Goal: Task Accomplishment & Management: Manage account settings

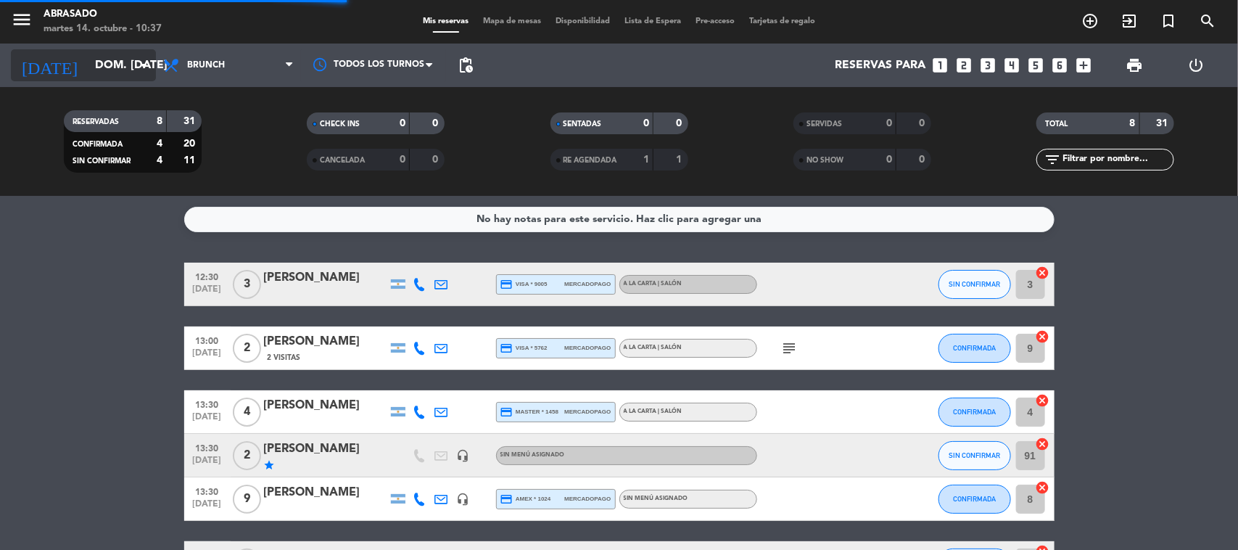
click at [131, 59] on input "dom. [DATE]" at bounding box center [164, 65] width 153 height 28
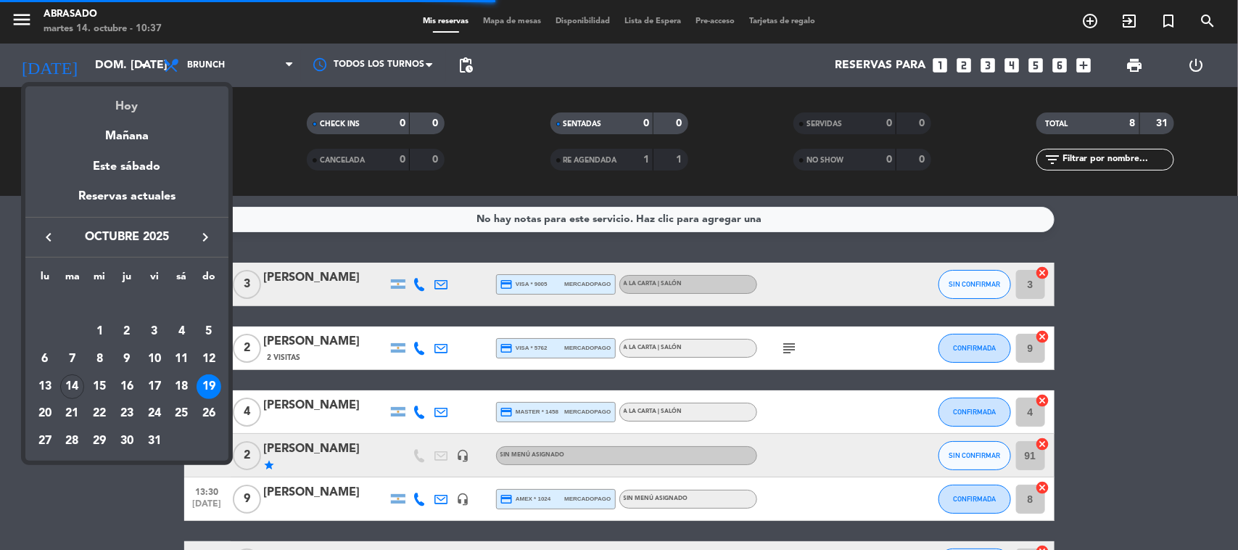
click at [136, 91] on div "Hoy" at bounding box center [126, 101] width 203 height 30
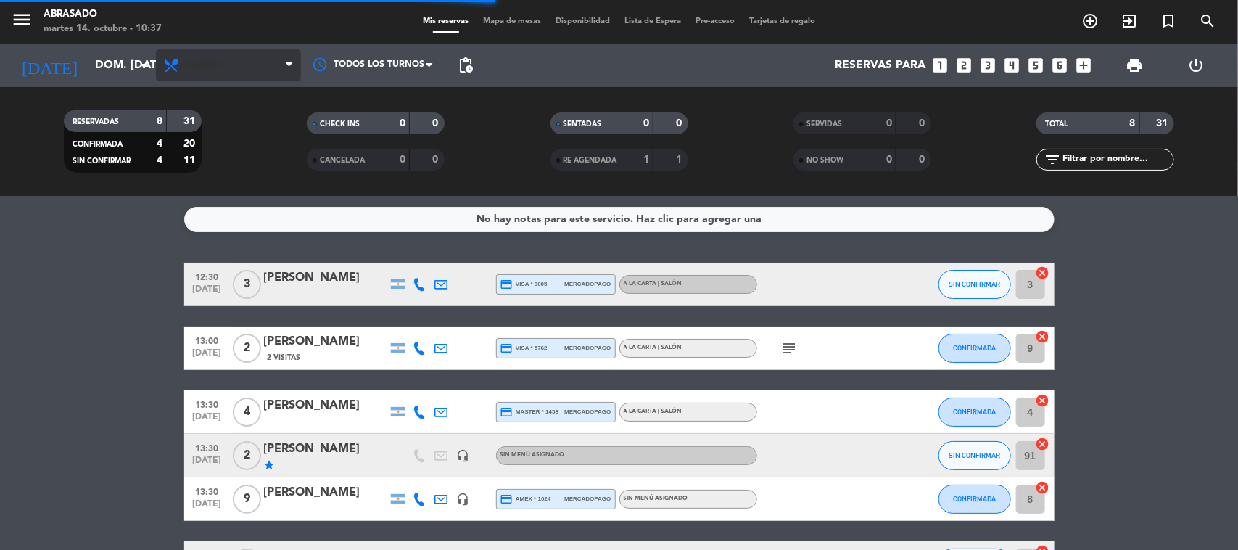
type input "[DATE] oct."
click at [208, 63] on span "Brunch" at bounding box center [206, 65] width 38 height 10
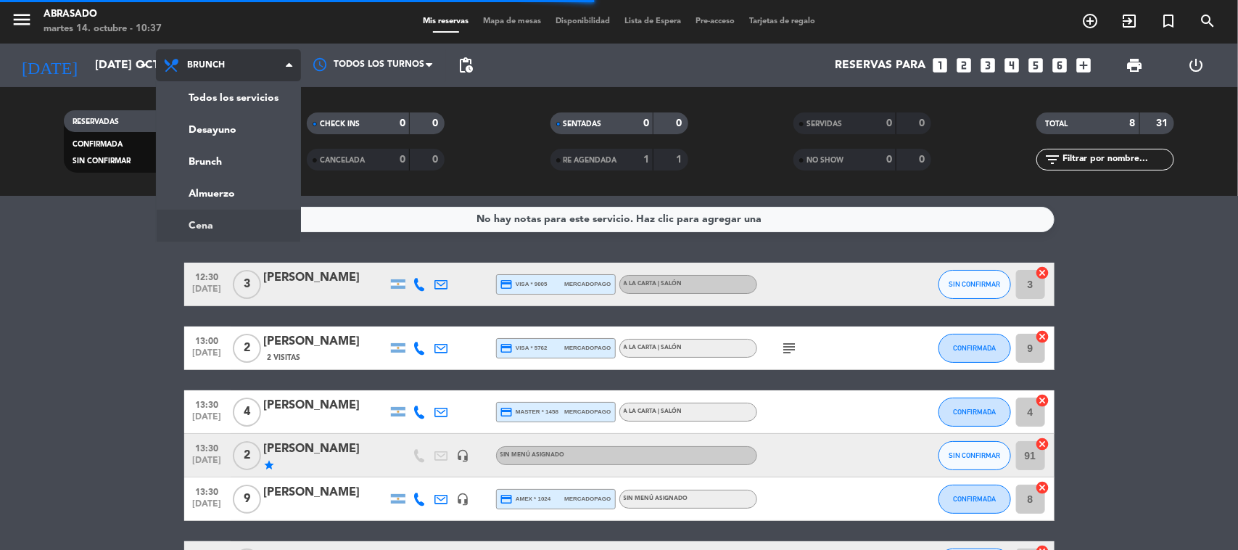
click at [207, 221] on ng-component "menu Abrasado martes 14. octubre - 10:37 Mis reservas Mapa de mesas Disponibili…" at bounding box center [619, 275] width 1238 height 550
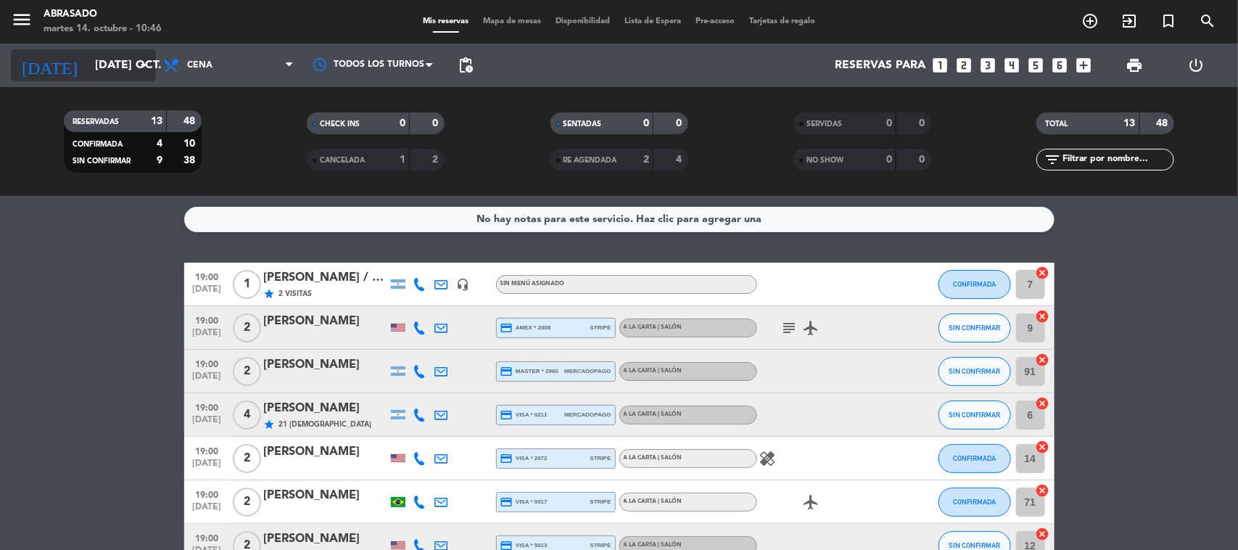
click at [128, 69] on input "[DATE] oct." at bounding box center [164, 65] width 153 height 28
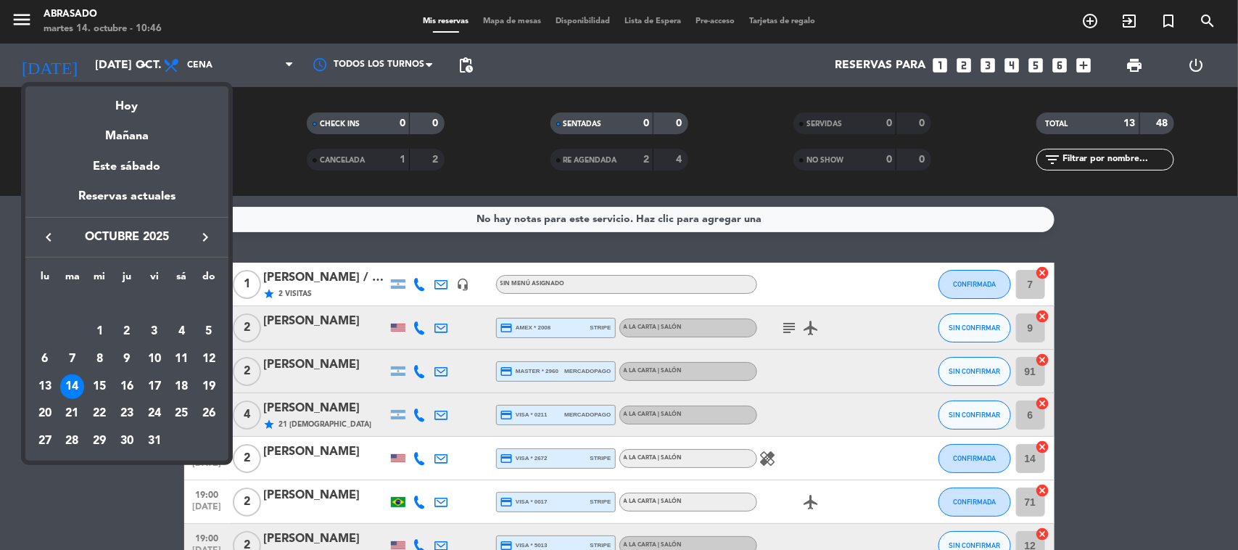
click at [124, 89] on div "Hoy" at bounding box center [126, 101] width 203 height 30
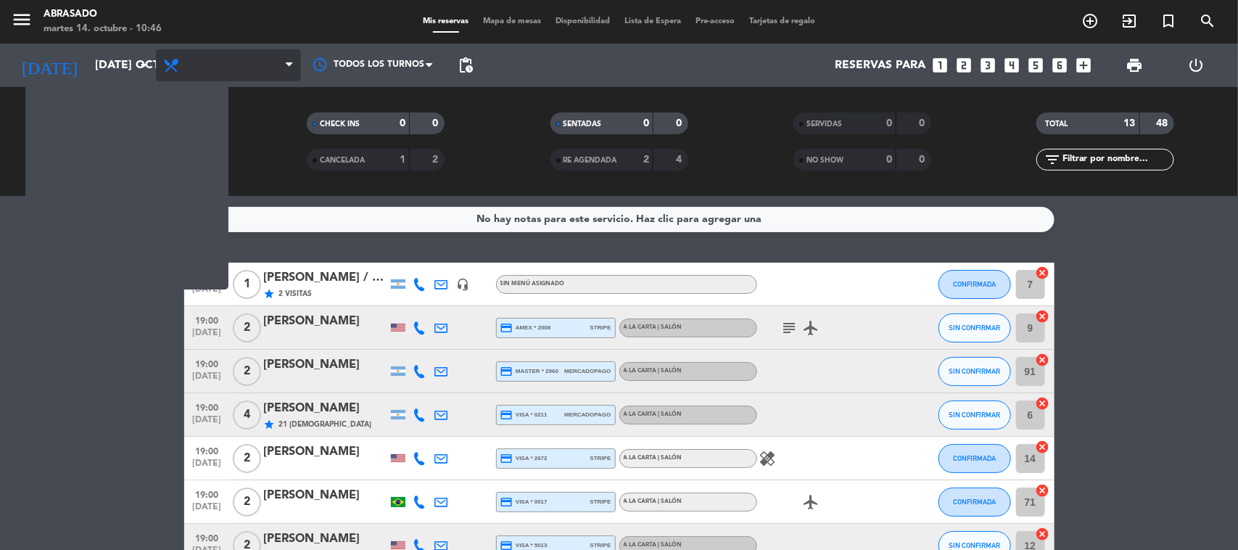
click at [228, 69] on span "Cena" at bounding box center [228, 65] width 145 height 32
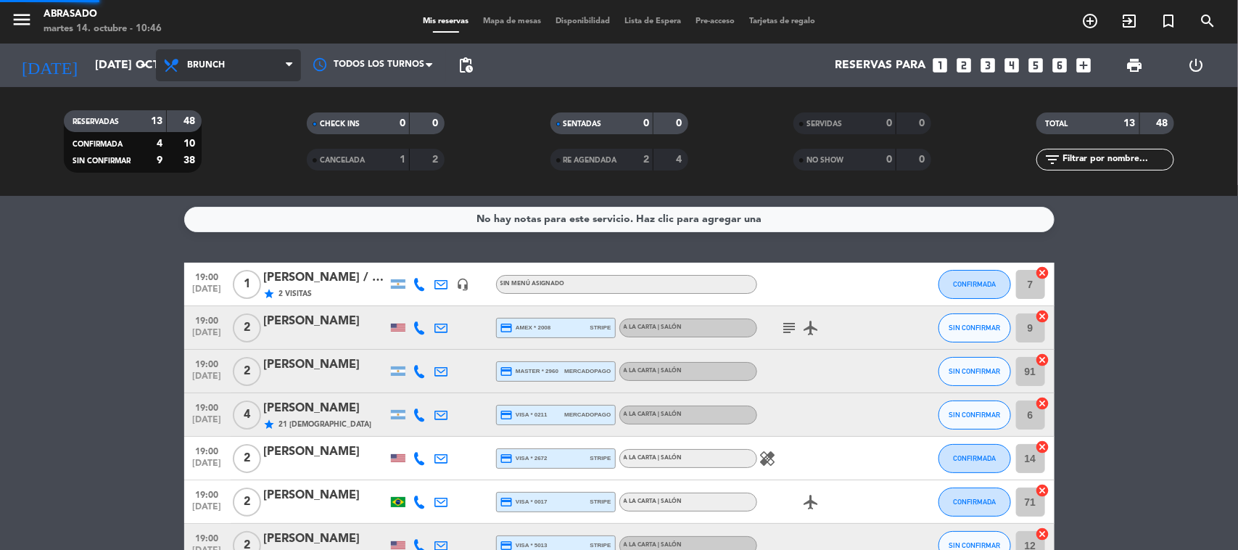
click at [226, 165] on div "menu Abrasado martes 14. octubre - 10:46 Mis reservas Mapa de mesas Disponibili…" at bounding box center [619, 98] width 1238 height 196
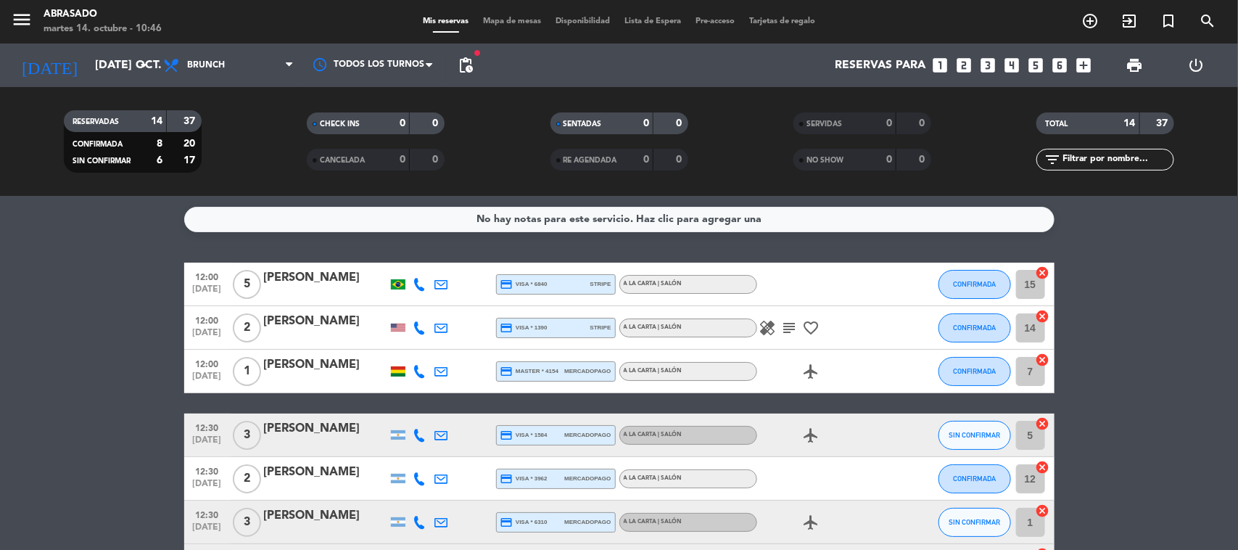
click at [531, 20] on span "Mapa de mesas" at bounding box center [512, 21] width 73 height 8
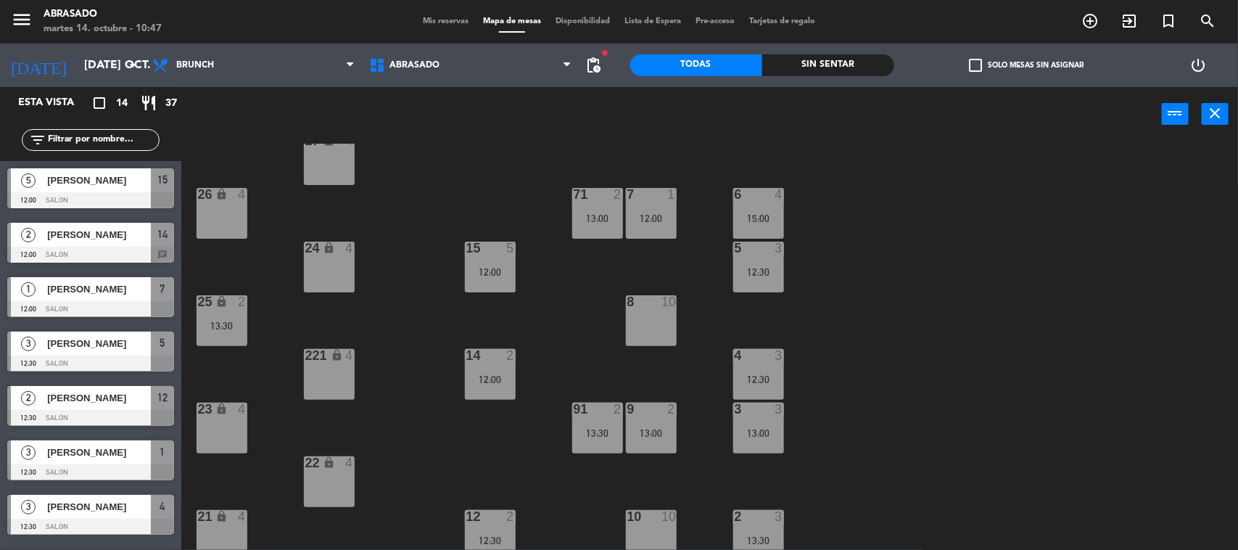
scroll to position [131, 0]
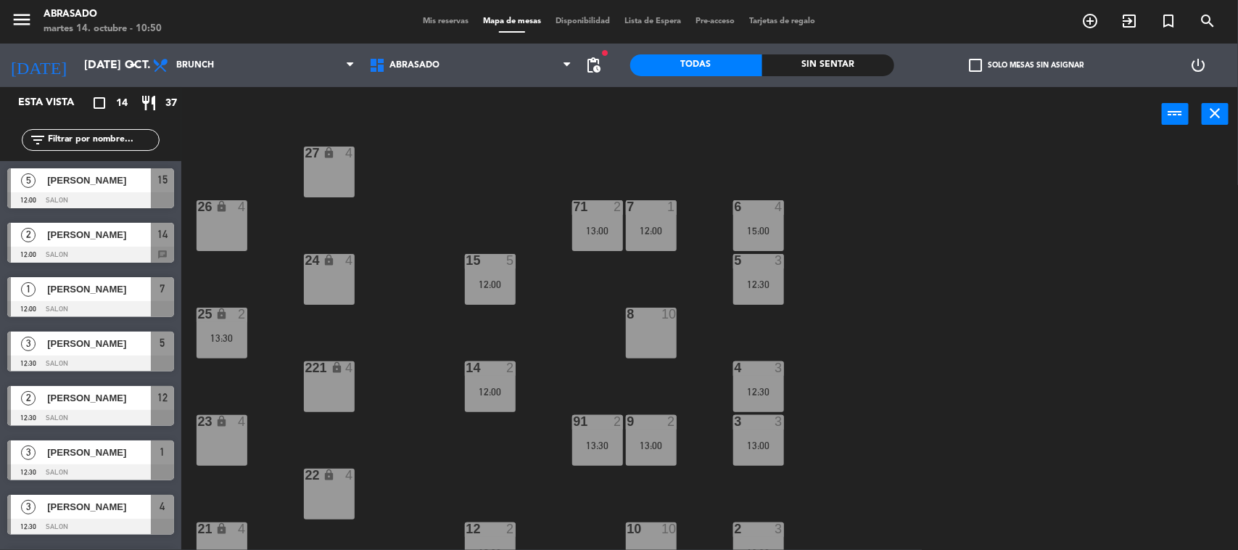
click at [430, 22] on span "Mis reservas" at bounding box center [446, 21] width 60 height 8
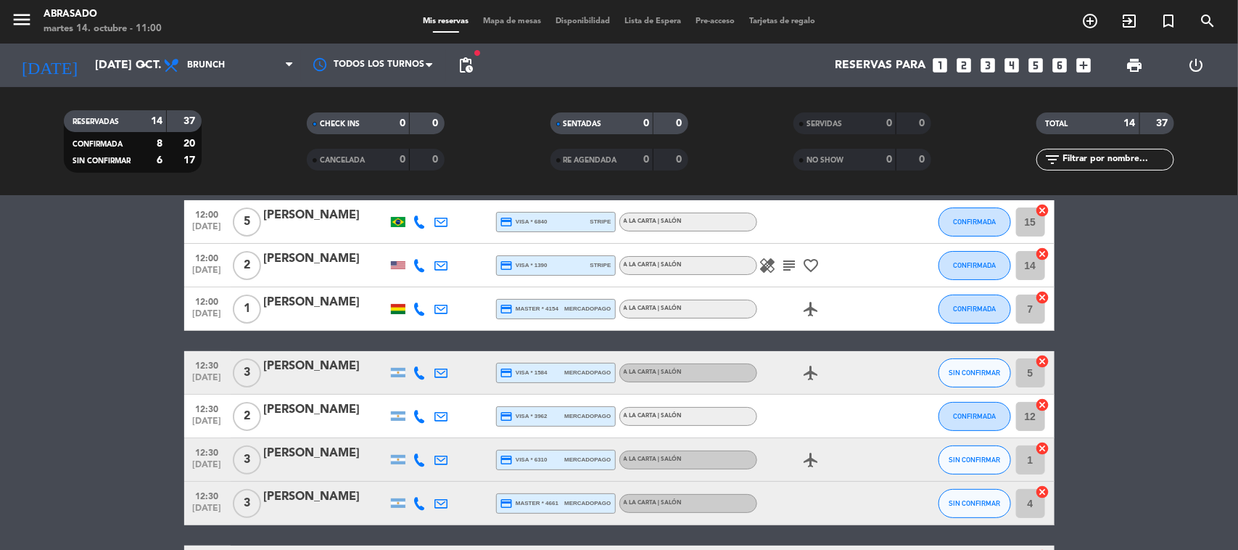
scroll to position [91, 0]
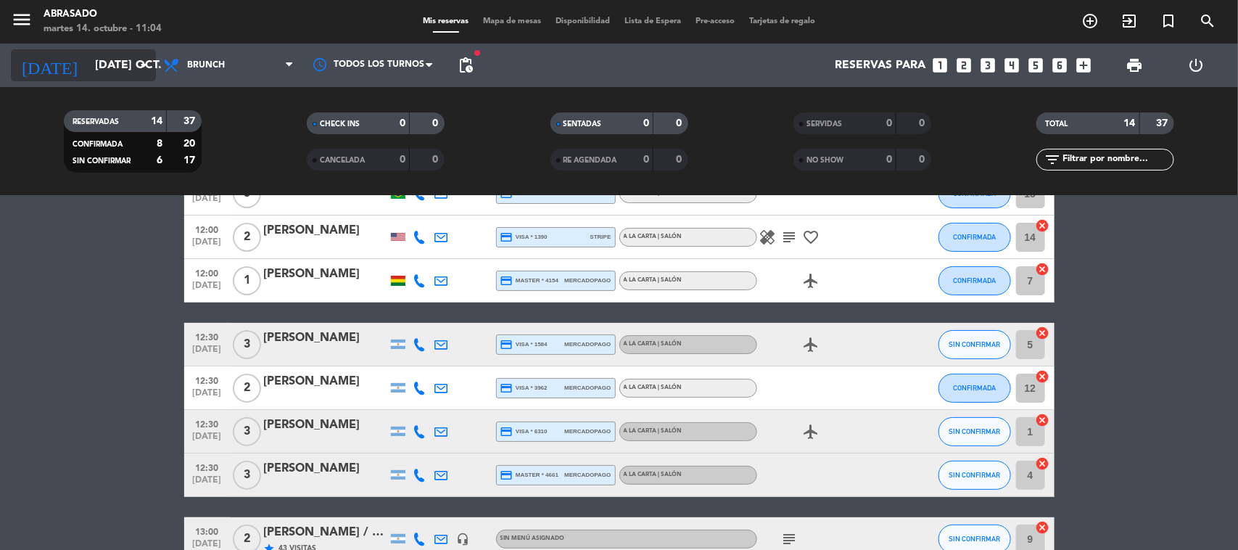
click at [125, 67] on input "[DATE] oct." at bounding box center [164, 65] width 153 height 28
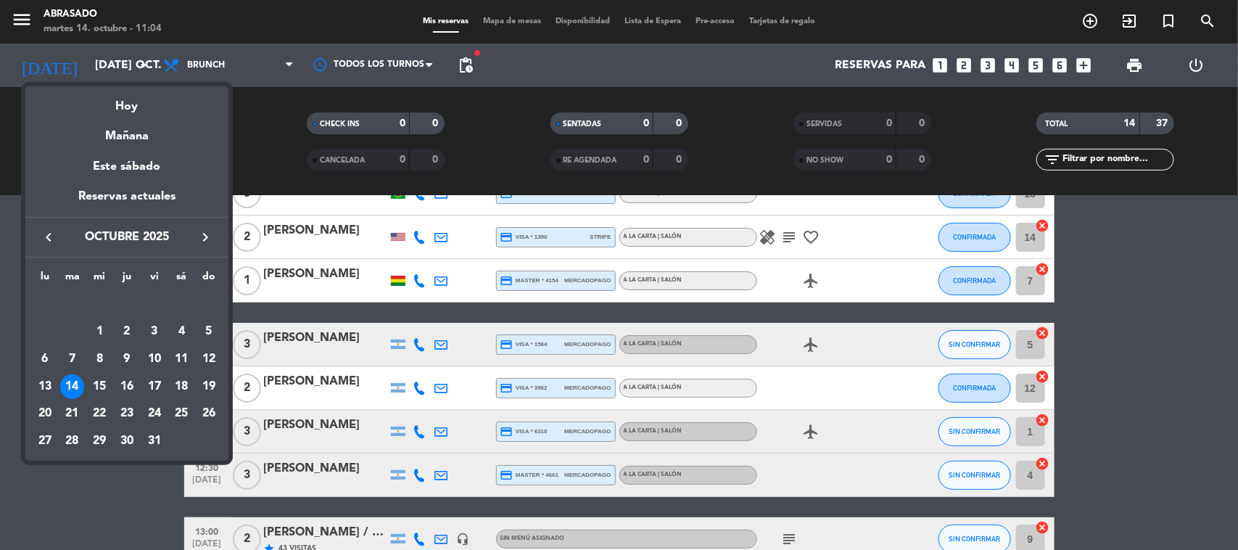
click at [258, 41] on div at bounding box center [619, 275] width 1238 height 550
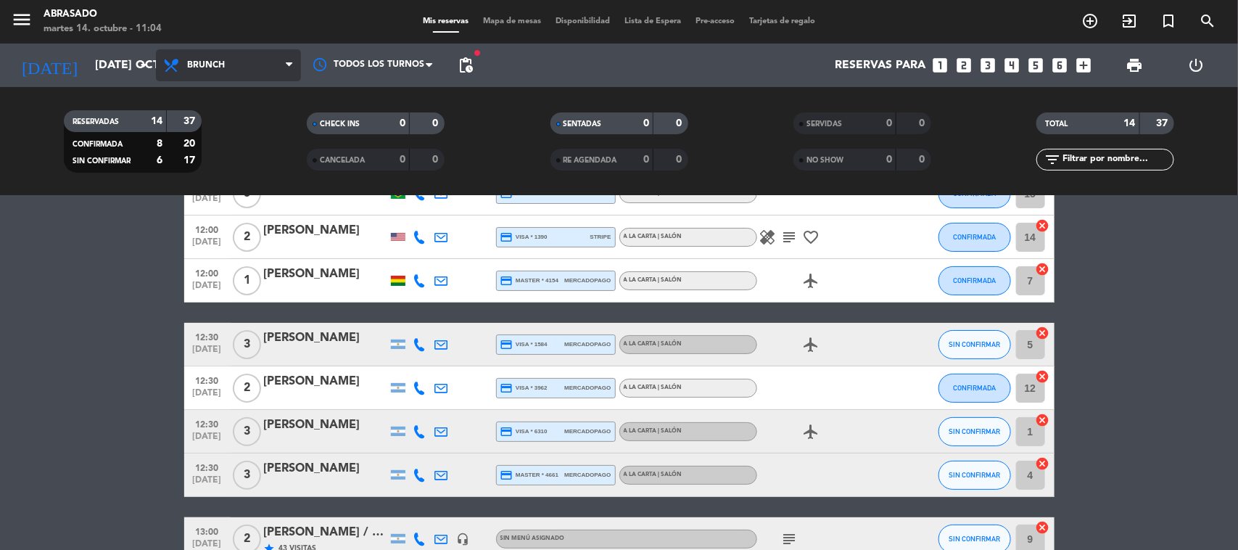
click at [247, 59] on span "Brunch" at bounding box center [228, 65] width 145 height 32
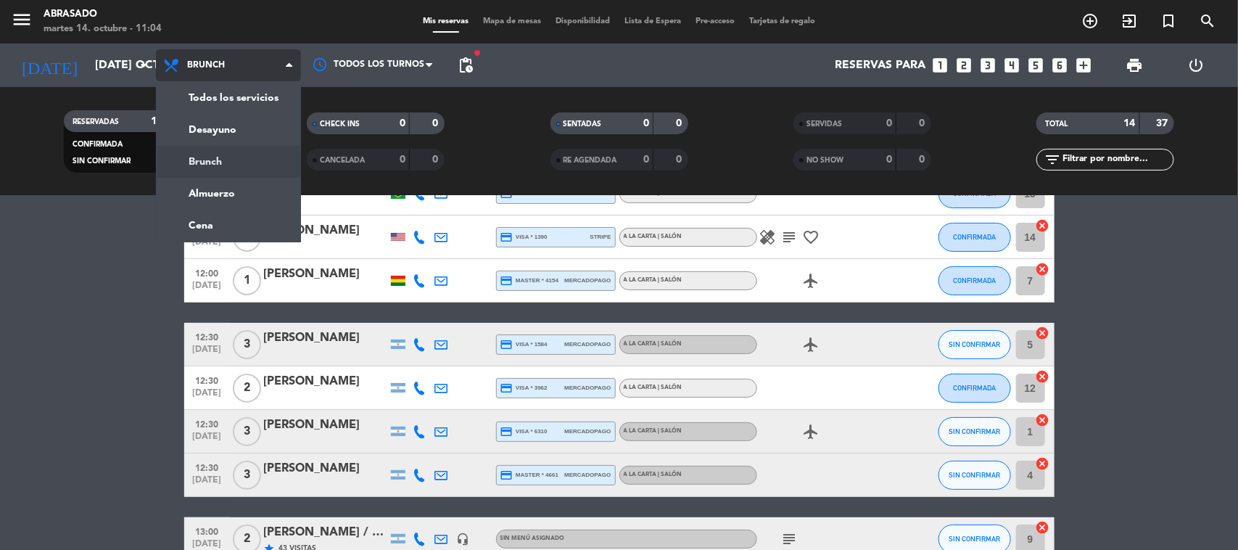
click at [247, 59] on span "Brunch" at bounding box center [228, 65] width 145 height 32
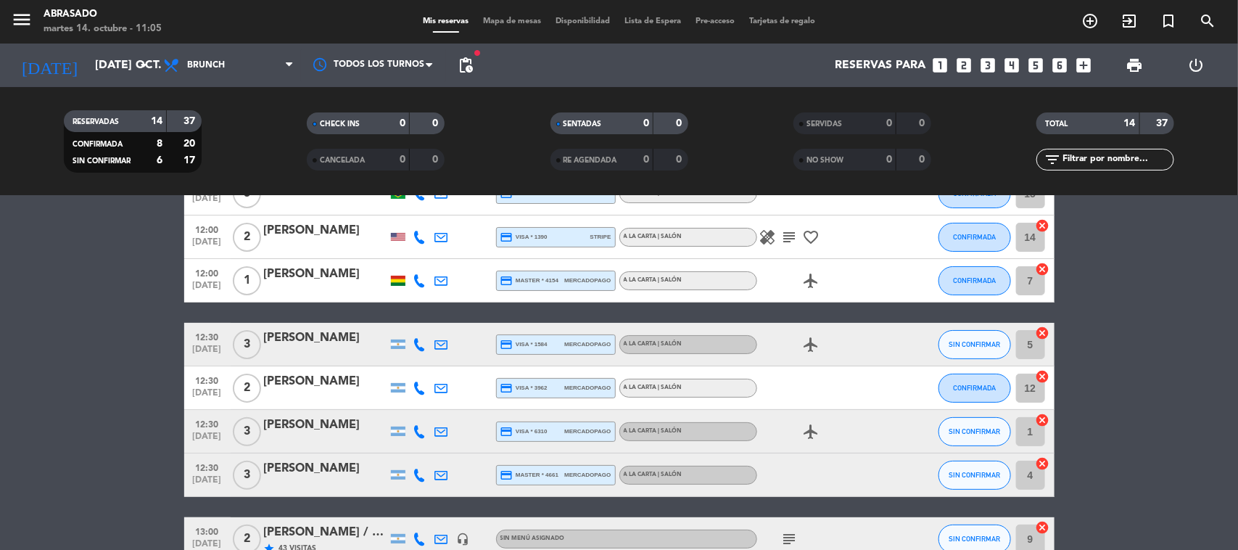
click at [321, 239] on div "[PERSON_NAME]" at bounding box center [325, 230] width 123 height 19
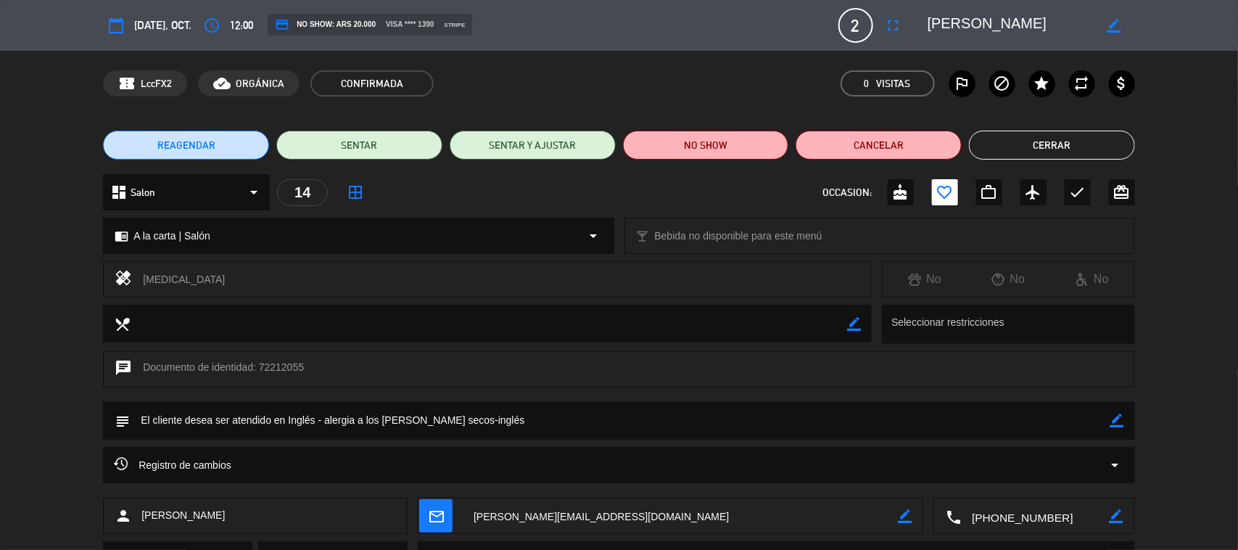
scroll to position [70, 0]
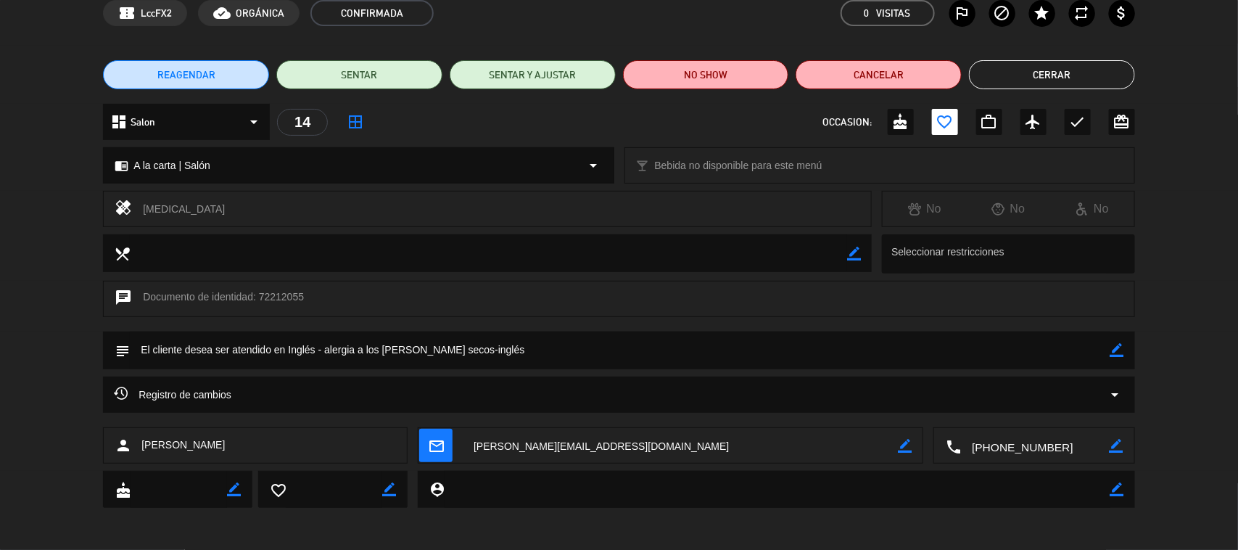
click at [263, 389] on div "Registro de cambios arrow_drop_down" at bounding box center [619, 394] width 1010 height 17
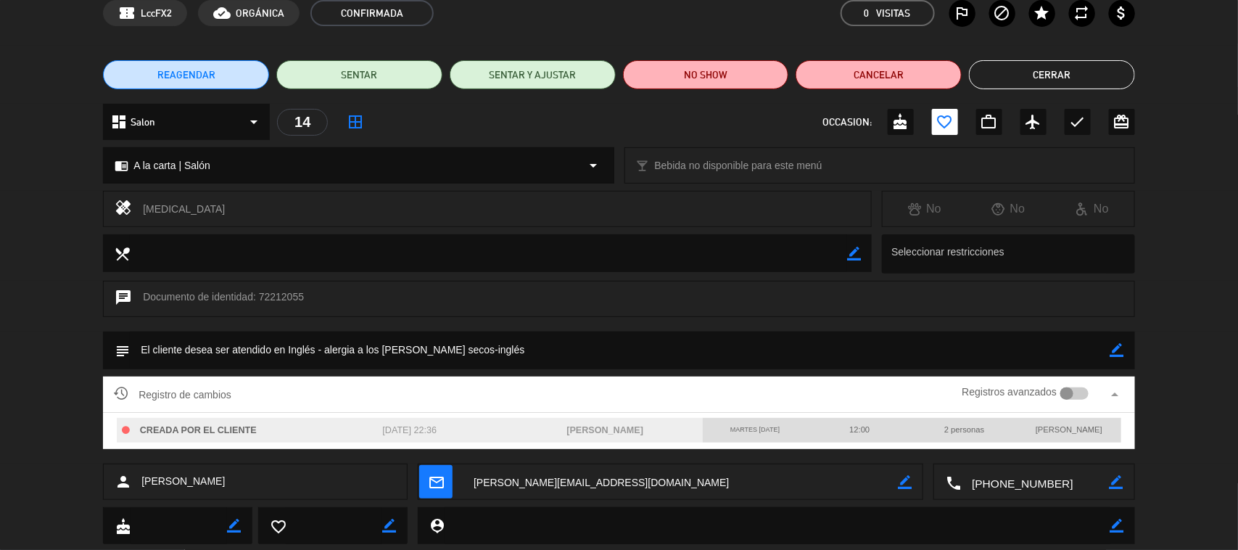
click at [1064, 390] on div at bounding box center [1066, 393] width 13 height 13
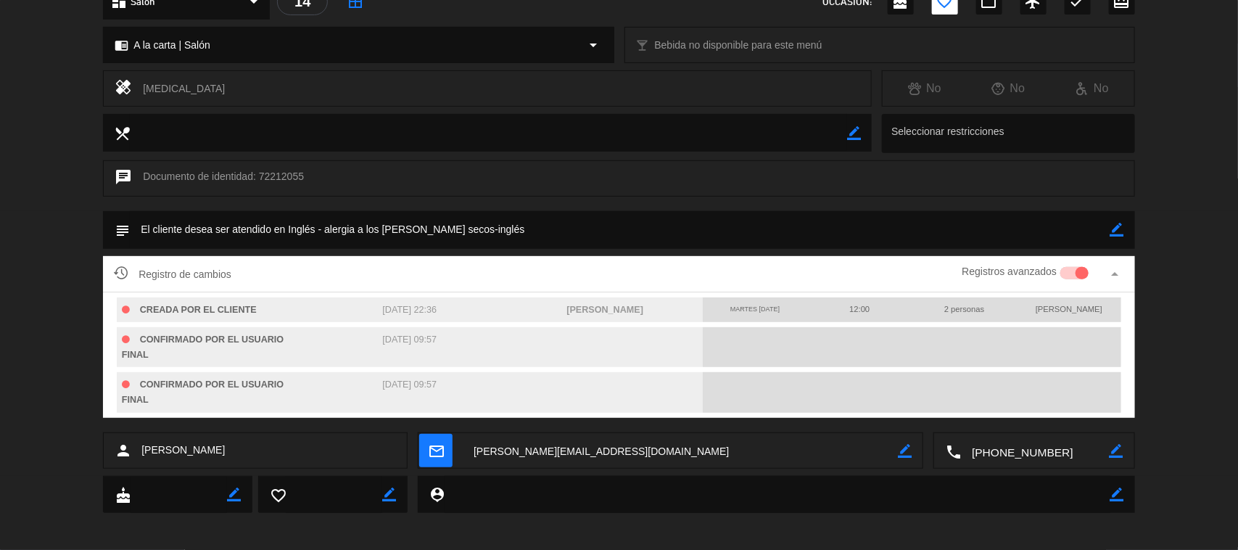
scroll to position [197, 0]
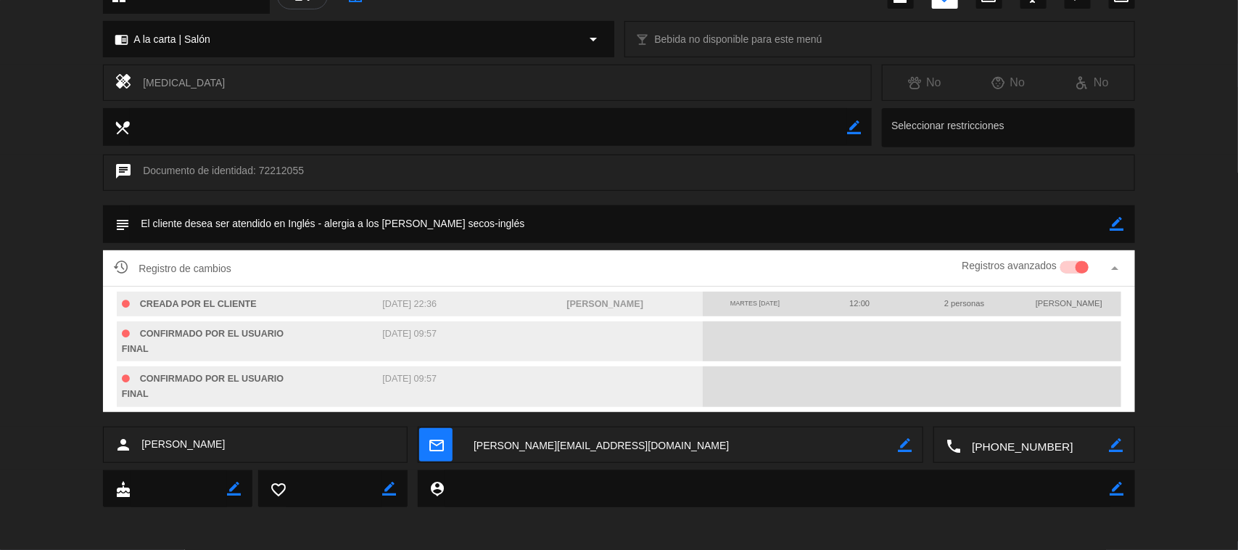
click at [1068, 263] on div at bounding box center [1074, 267] width 28 height 13
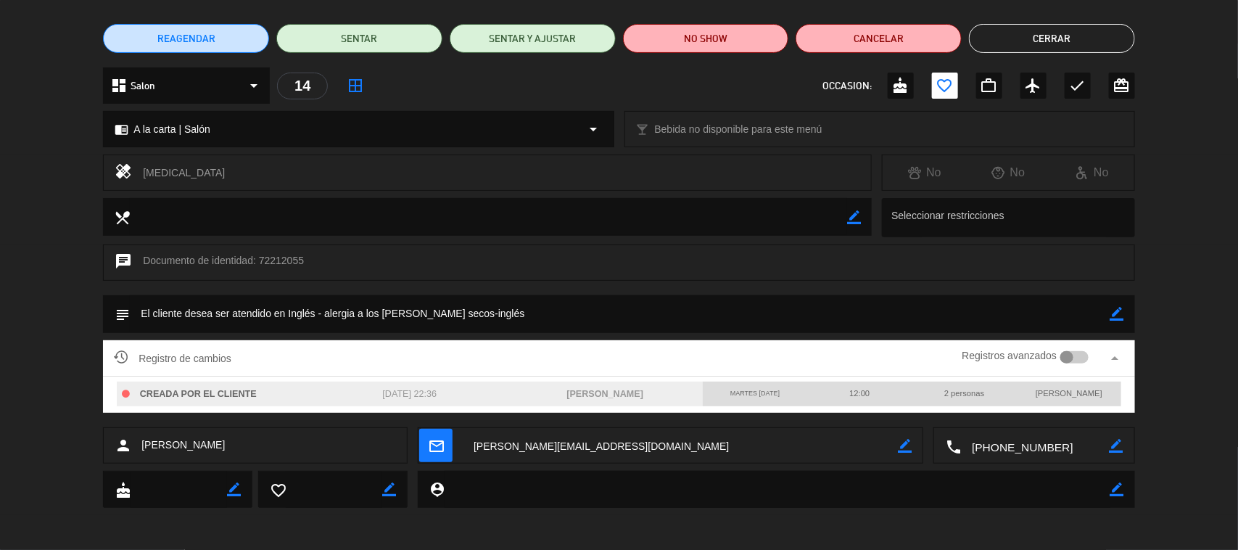
click at [1019, 42] on button "Cerrar" at bounding box center [1052, 38] width 166 height 29
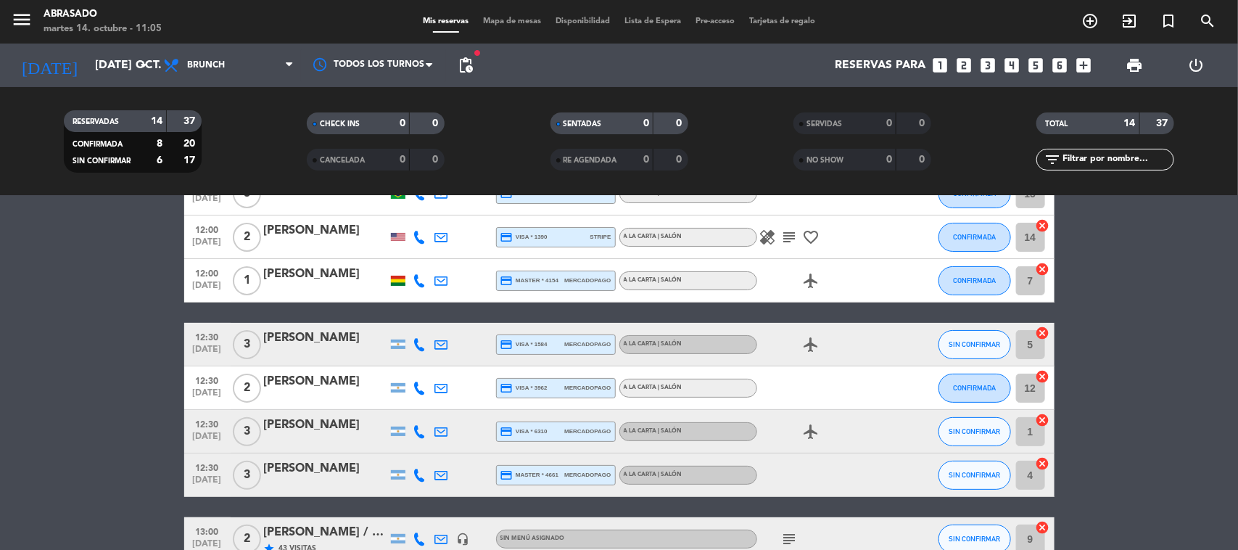
click at [296, 233] on div "[PERSON_NAME]" at bounding box center [325, 230] width 123 height 19
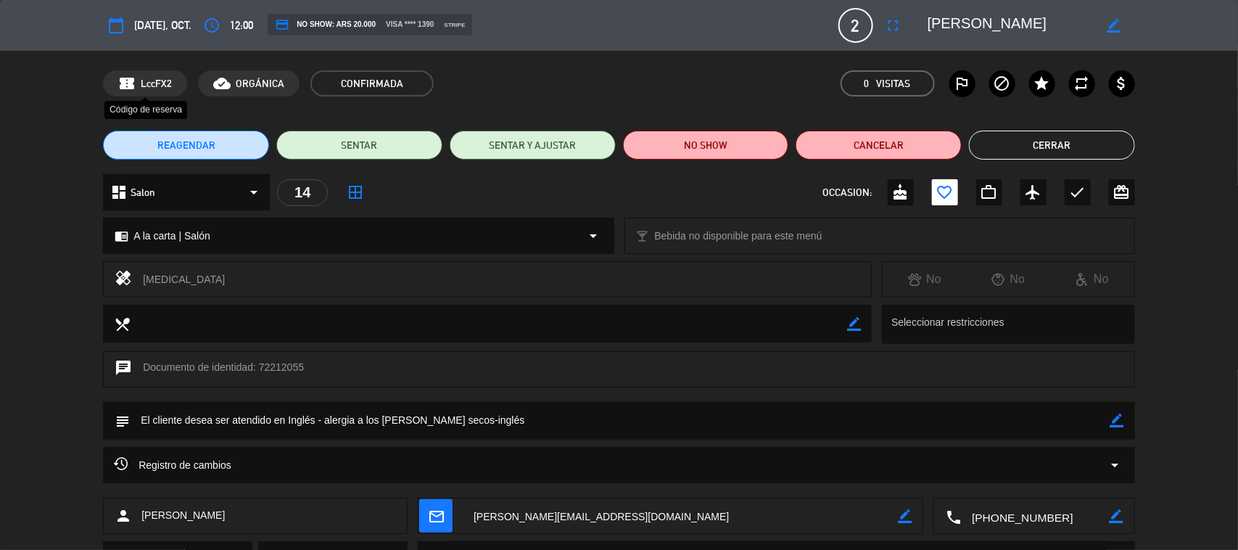
click at [153, 76] on span "LccFX2" at bounding box center [156, 83] width 31 height 17
copy span "LccFX2"
click at [1115, 145] on button "Cerrar" at bounding box center [1052, 145] width 166 height 29
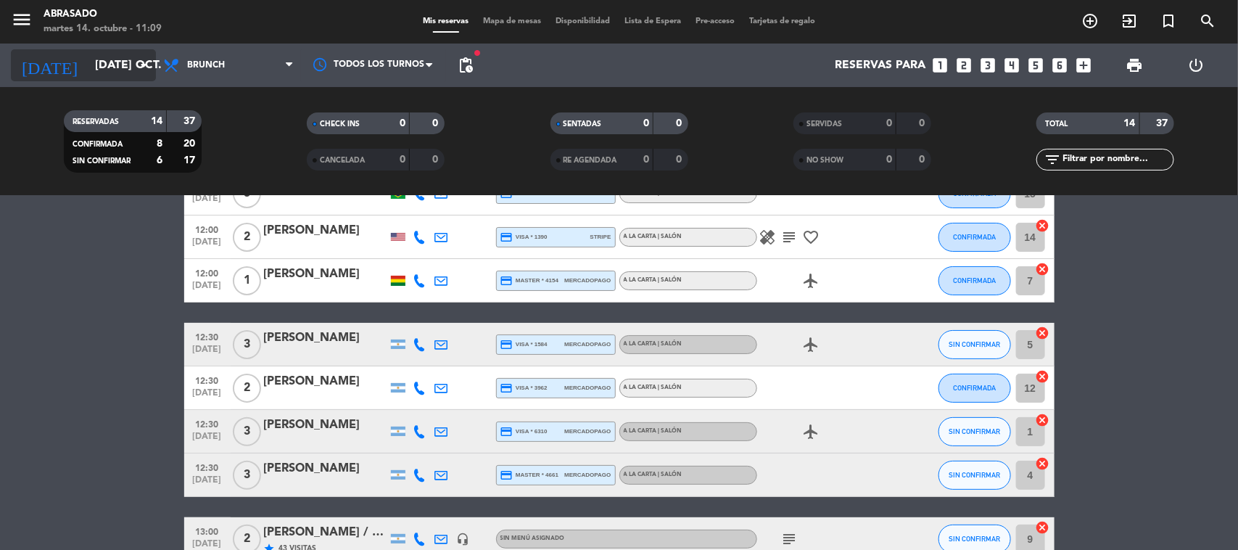
click at [123, 69] on input "[DATE] oct." at bounding box center [164, 65] width 153 height 28
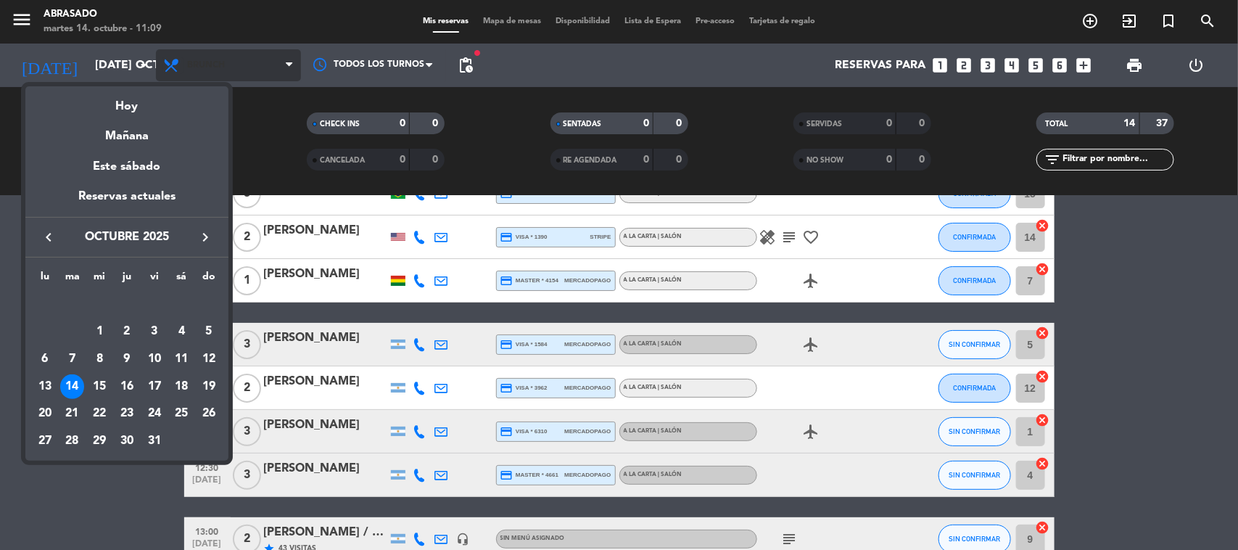
drag, startPoint x: 121, startPoint y: 100, endPoint x: 172, endPoint y: 73, distance: 57.4
click at [125, 99] on div "Hoy" at bounding box center [126, 101] width 203 height 30
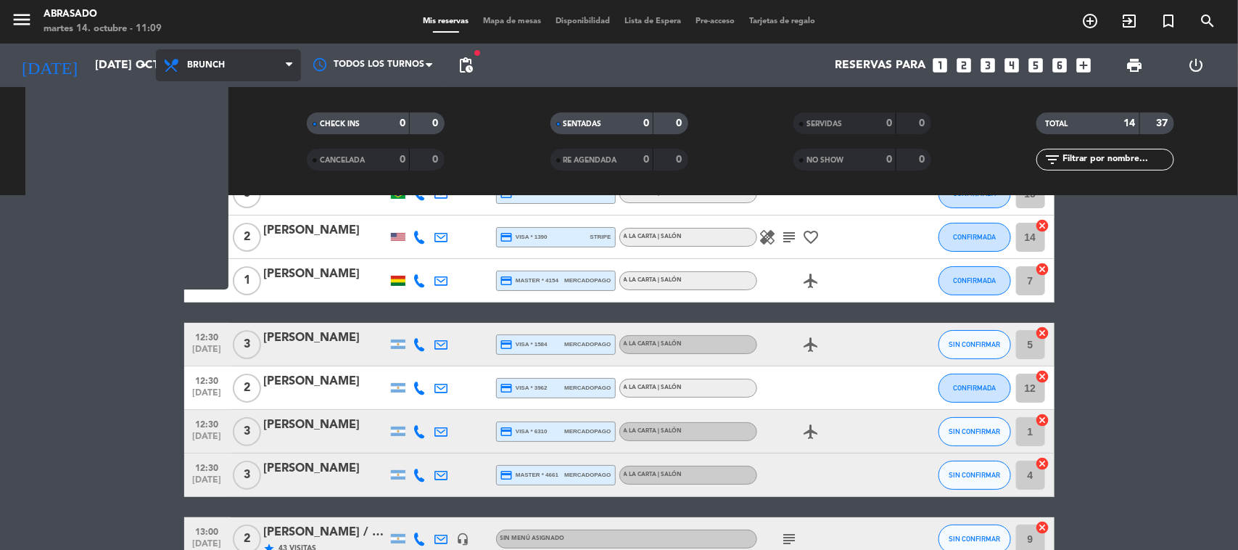
click at [205, 66] on span "Brunch" at bounding box center [206, 65] width 38 height 10
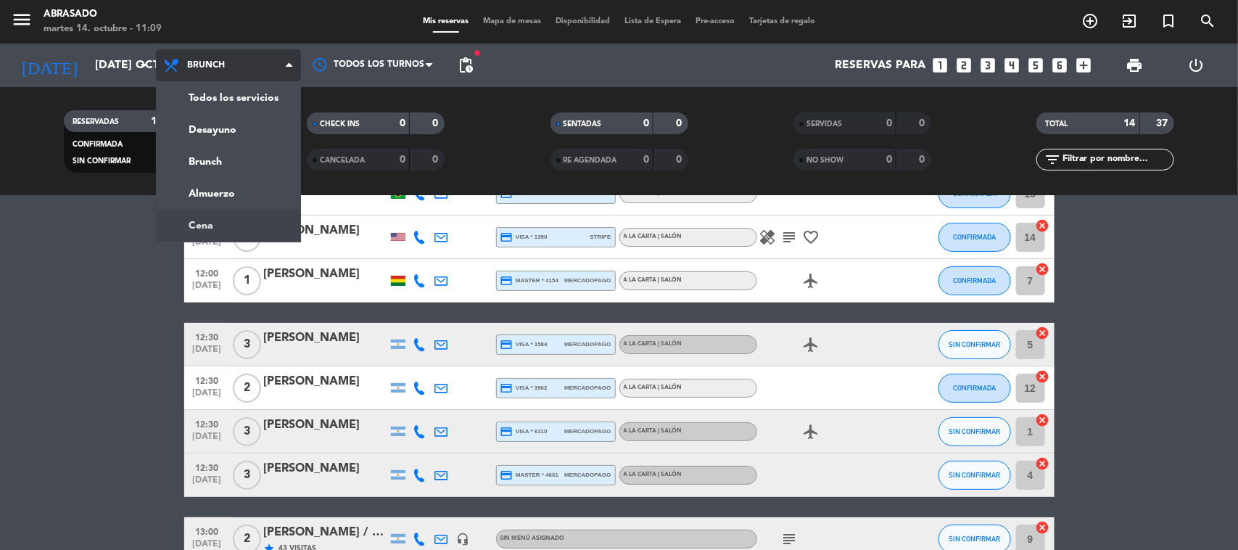
click at [216, 212] on ng-component "menu Abrasado martes 14. octubre - 11:09 Mis reservas Mapa de mesas Disponibili…" at bounding box center [619, 275] width 1238 height 550
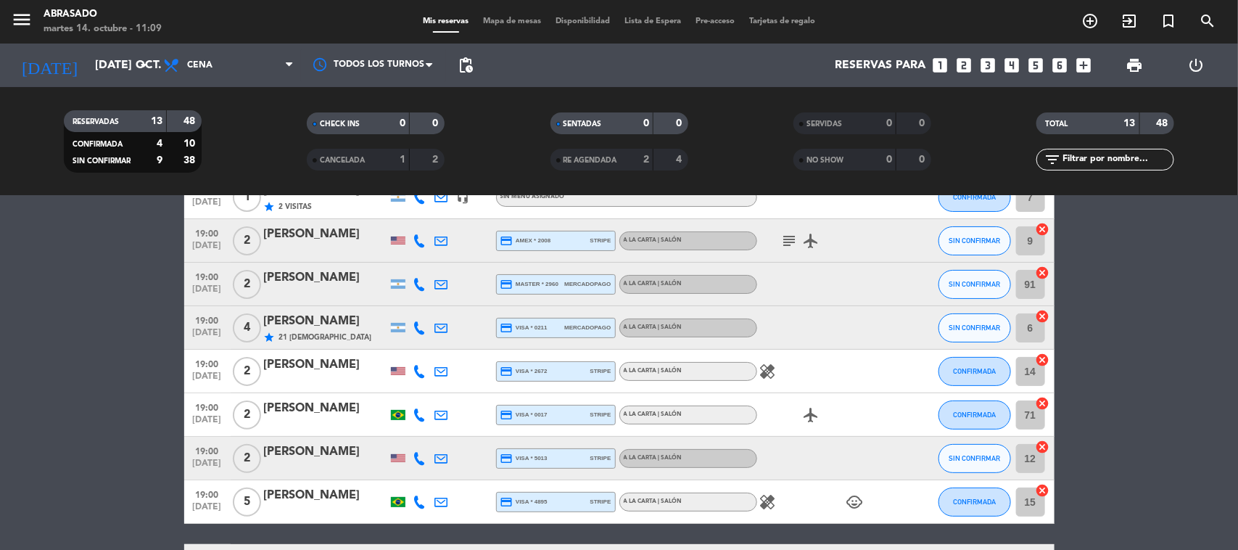
scroll to position [118, 0]
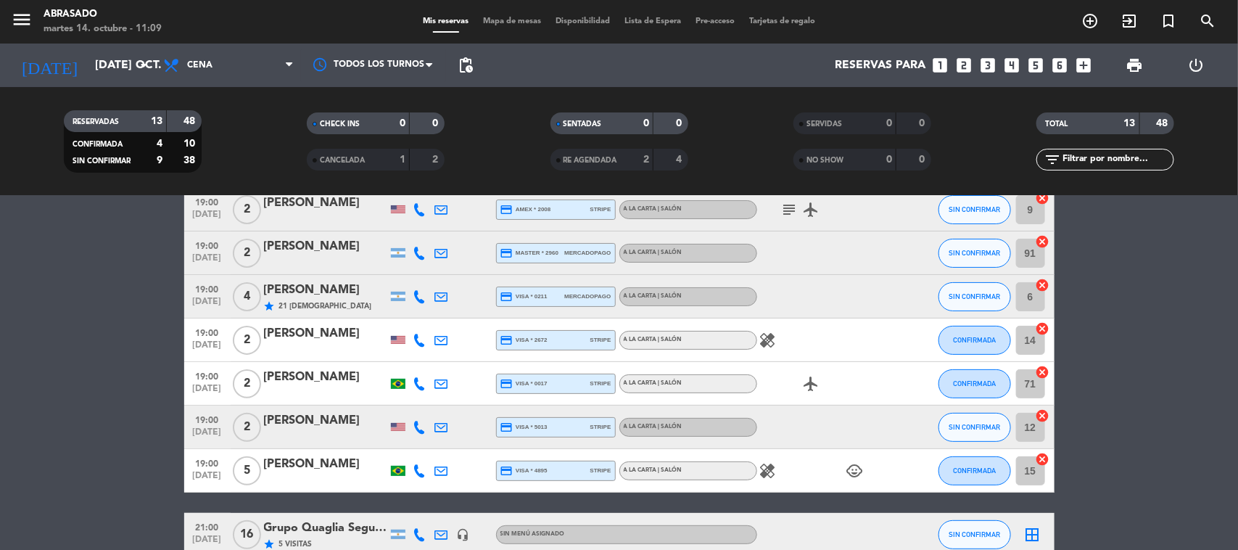
click at [271, 306] on icon "star" at bounding box center [270, 306] width 12 height 12
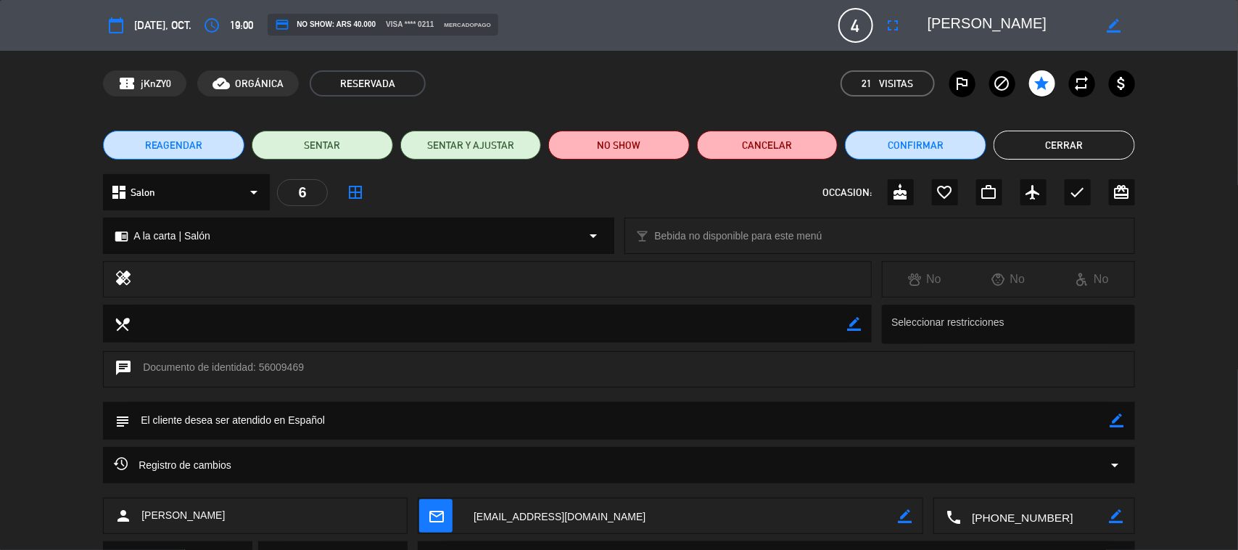
click at [1032, 146] on button "Cerrar" at bounding box center [1064, 145] width 141 height 29
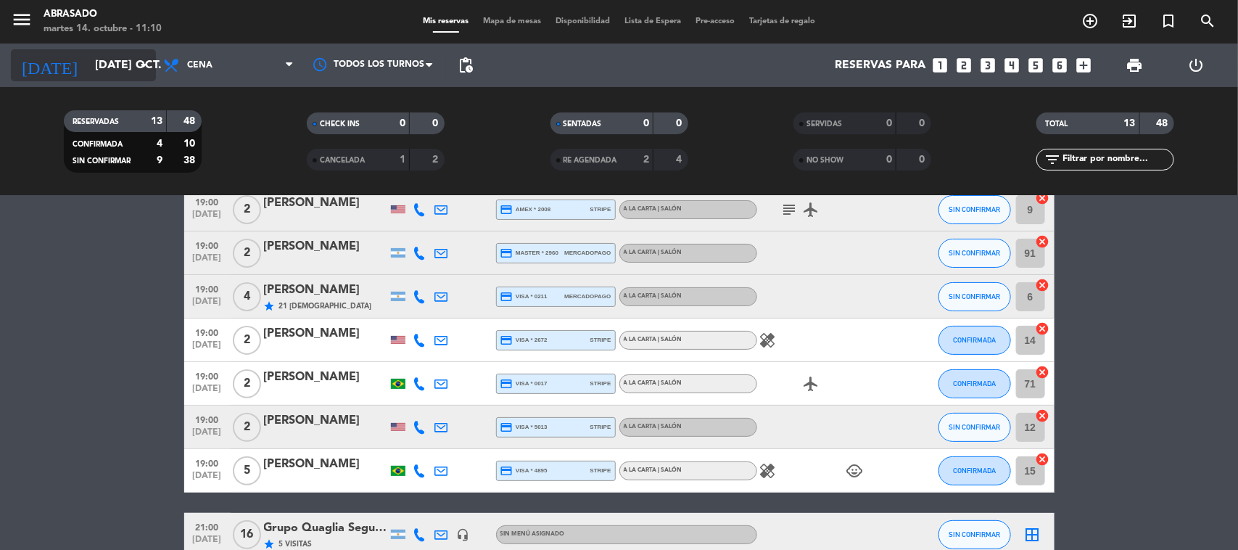
click at [117, 62] on input "[DATE] oct." at bounding box center [164, 65] width 153 height 28
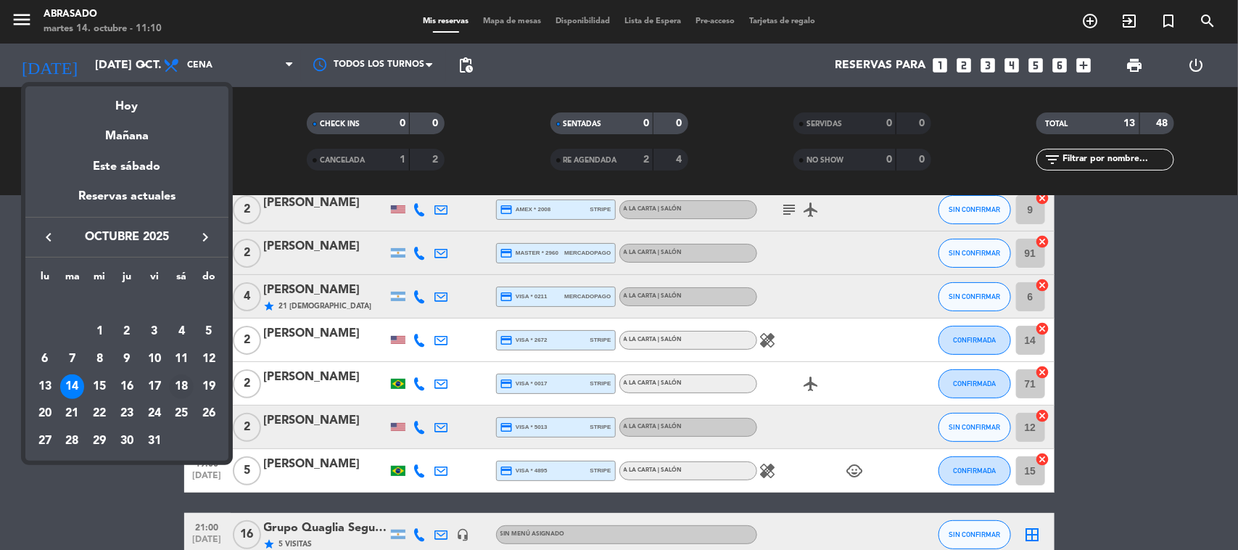
click at [186, 392] on div "18" at bounding box center [181, 386] width 25 height 25
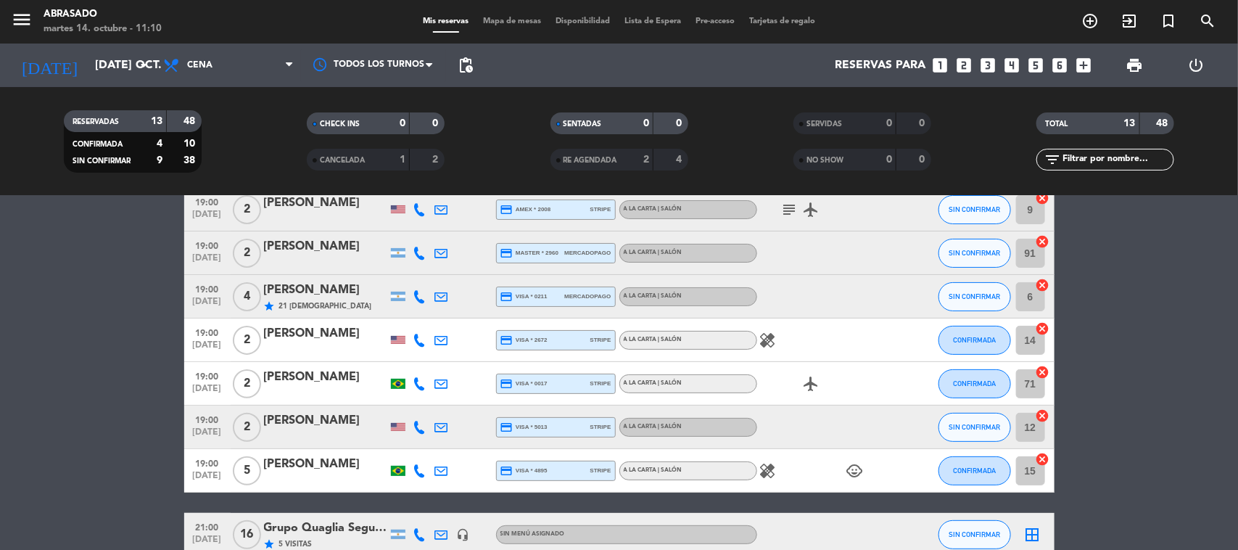
type input "sáb. [DATE]"
click at [218, 60] on span "Cena" at bounding box center [228, 65] width 145 height 32
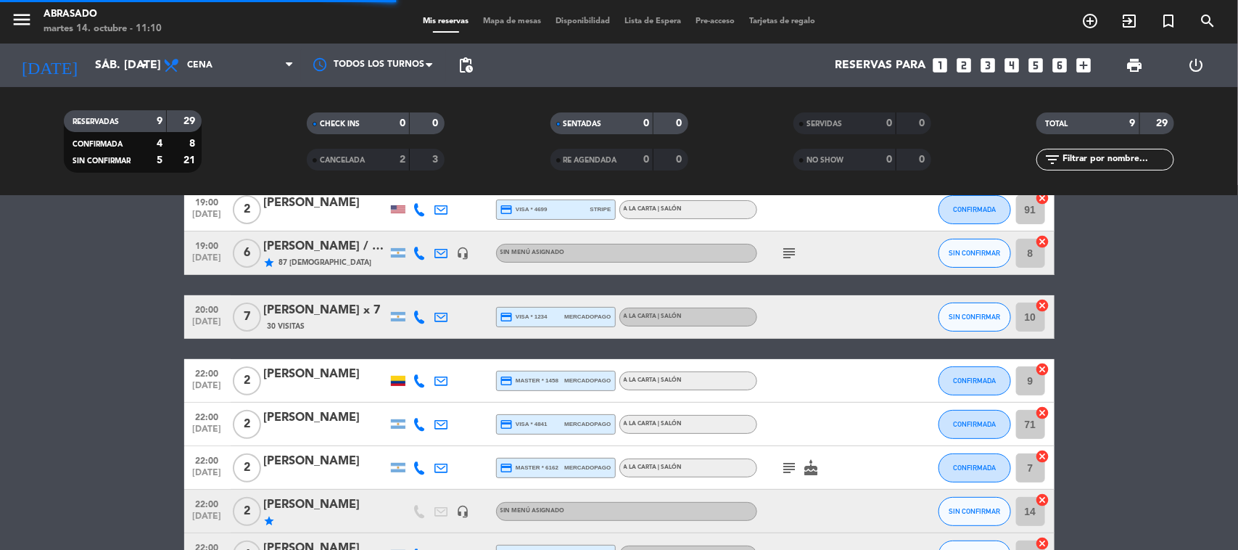
click at [215, 154] on filter-checkbox "RESERVADAS 9 29 CONFIRMADA 4 8 SIN CONFIRMAR 5 21" at bounding box center [132, 141] width 243 height 62
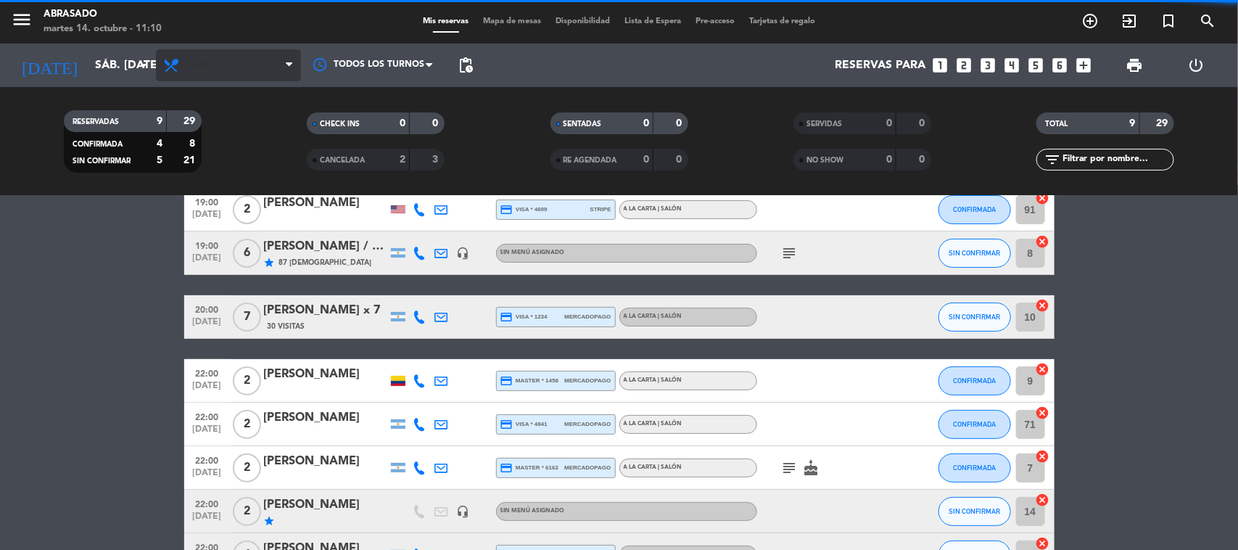
click at [205, 67] on span "Cena" at bounding box center [199, 65] width 25 height 10
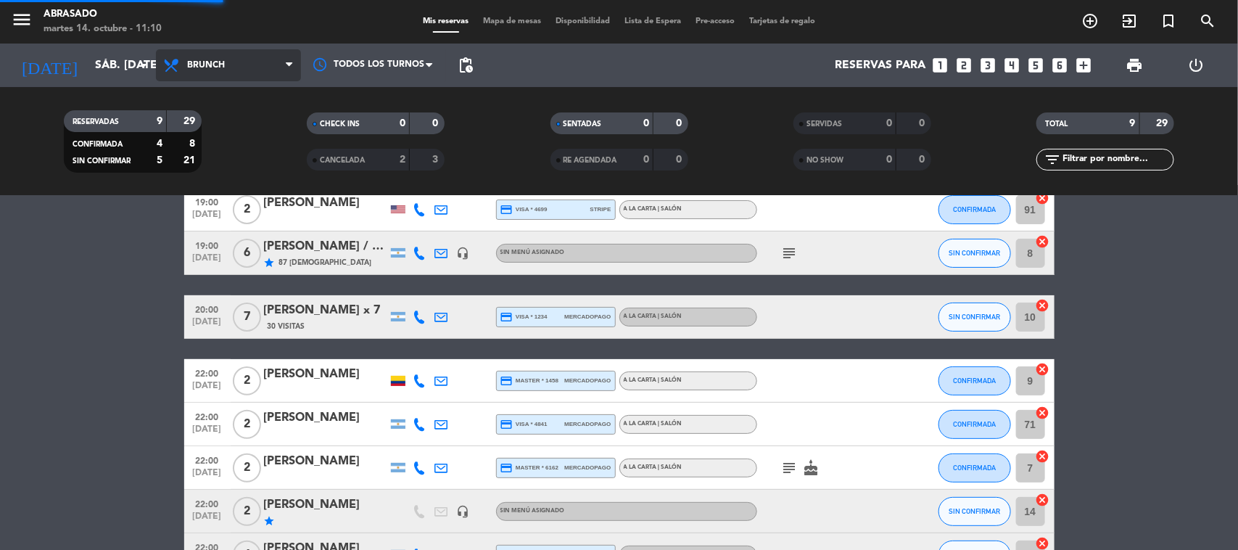
click at [207, 157] on div "menu Abrasado martes 14. octubre - 11:10 Mis reservas Mapa de mesas Disponibili…" at bounding box center [619, 98] width 1238 height 196
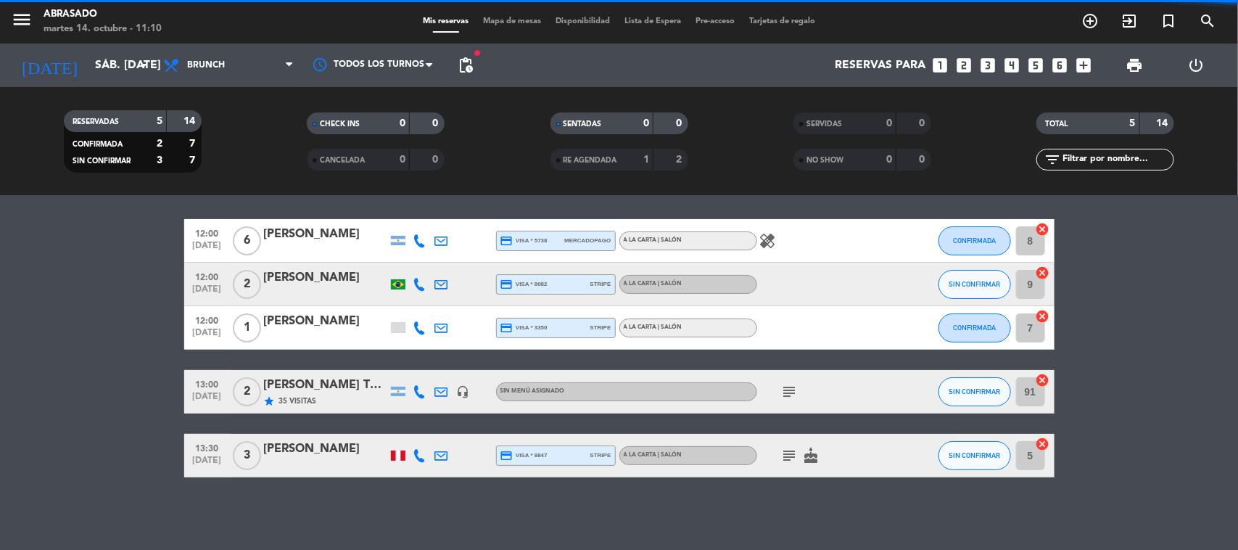
scroll to position [42, 0]
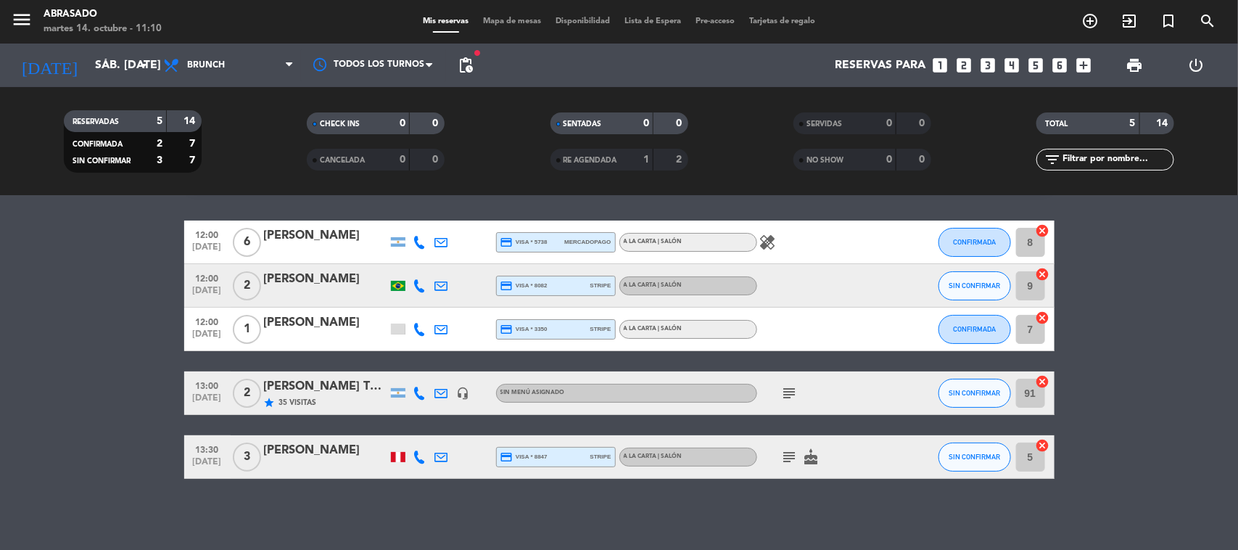
click at [965, 62] on icon "looks_two" at bounding box center [964, 65] width 19 height 19
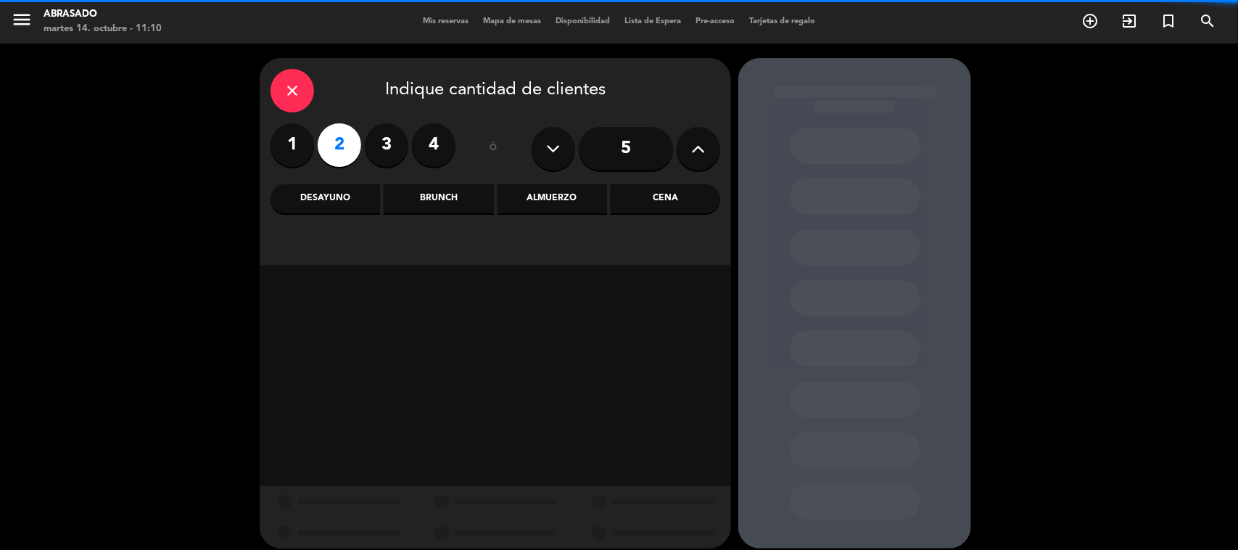
click at [434, 194] on div "Brunch" at bounding box center [439, 198] width 110 height 29
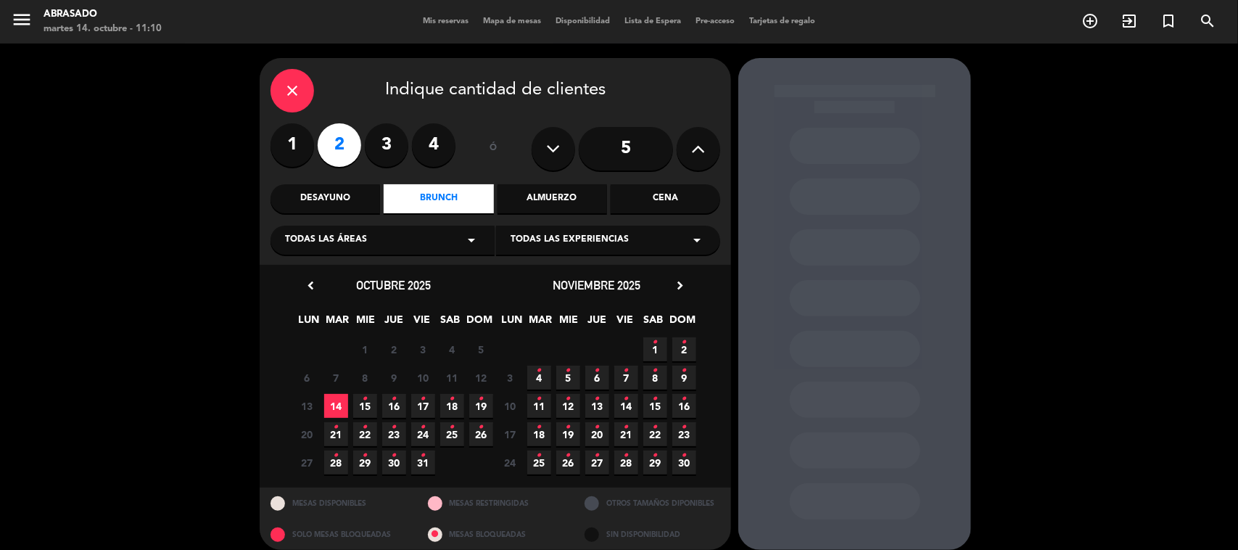
click at [447, 397] on span "18 •" at bounding box center [452, 406] width 24 height 24
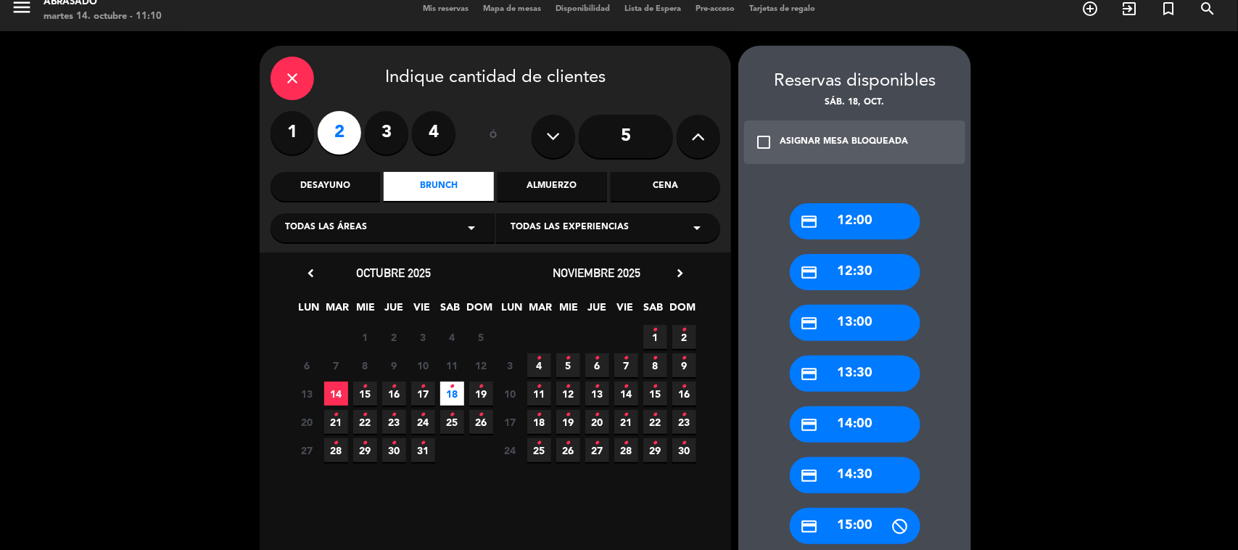
click at [843, 424] on div "credit_card 14:00" at bounding box center [855, 424] width 131 height 36
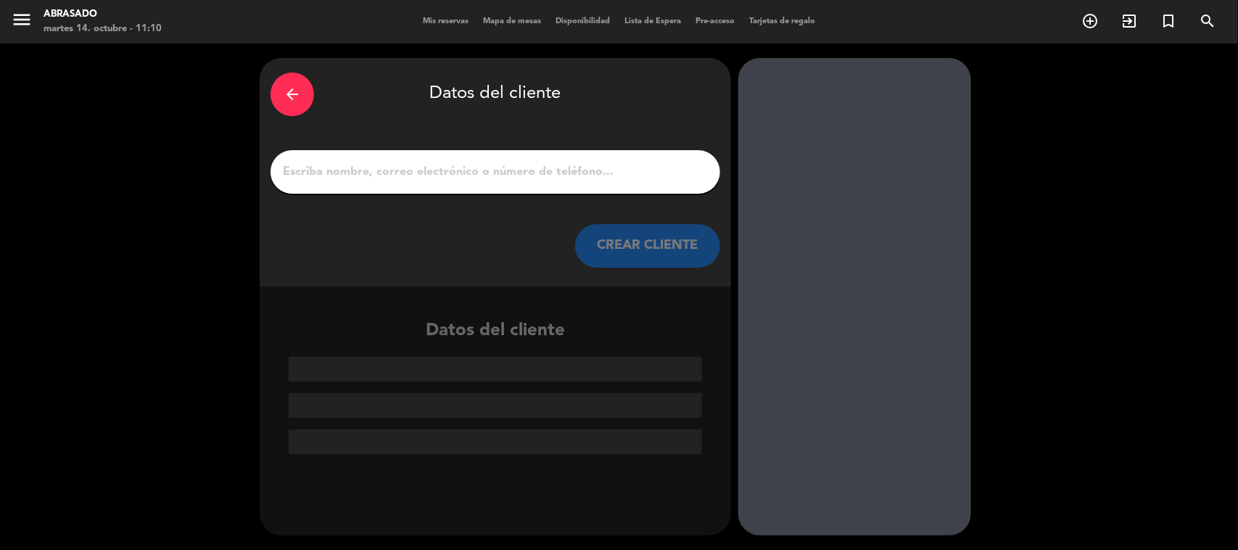
scroll to position [0, 0]
click at [597, 164] on input "1" at bounding box center [495, 172] width 428 height 20
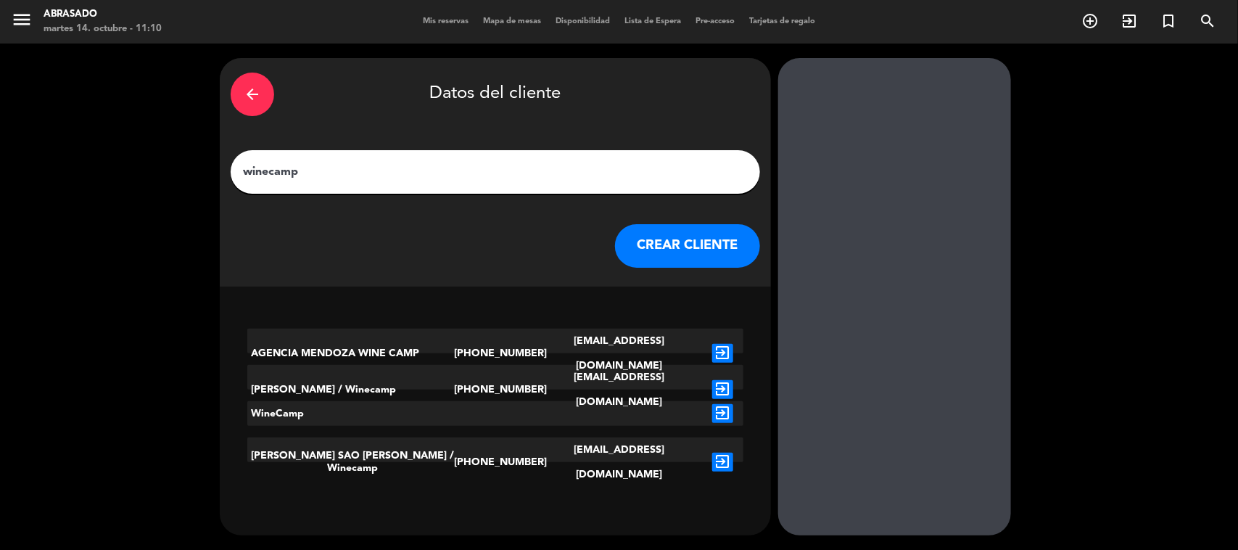
type input "winecamp"
click at [712, 344] on icon "exit_to_app" at bounding box center [722, 353] width 21 height 19
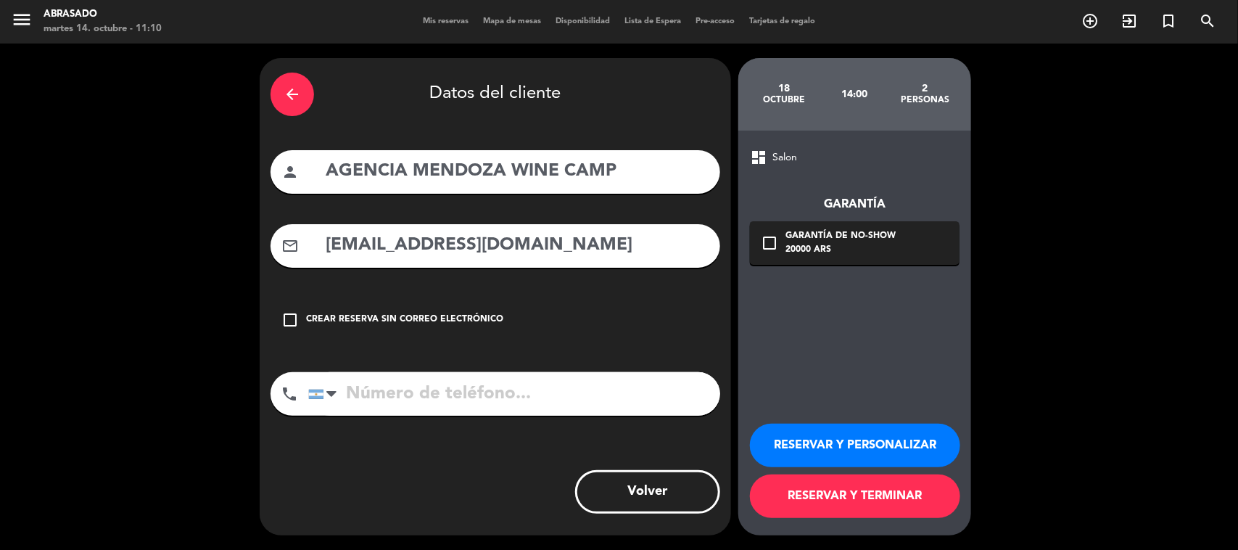
type input "[PHONE_NUMBER]"
drag, startPoint x: 509, startPoint y: 170, endPoint x: 269, endPoint y: 149, distance: 241.0
click at [269, 149] on div "arrow_back Datos del cliente person AGENCIA [PERSON_NAME] WINE CAMP mail_outlin…" at bounding box center [495, 296] width 471 height 477
type input "[PERSON_NAME] / WINE CAMP"
click at [878, 437] on button "RESERVAR Y PERSONALIZAR" at bounding box center [855, 446] width 210 height 44
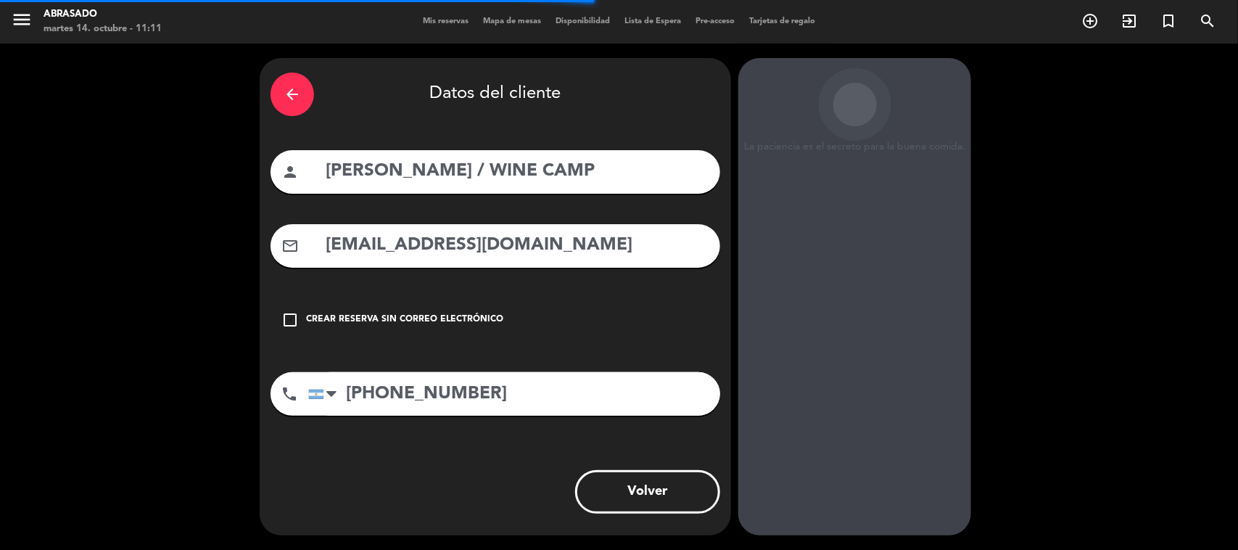
scroll to position [30, 0]
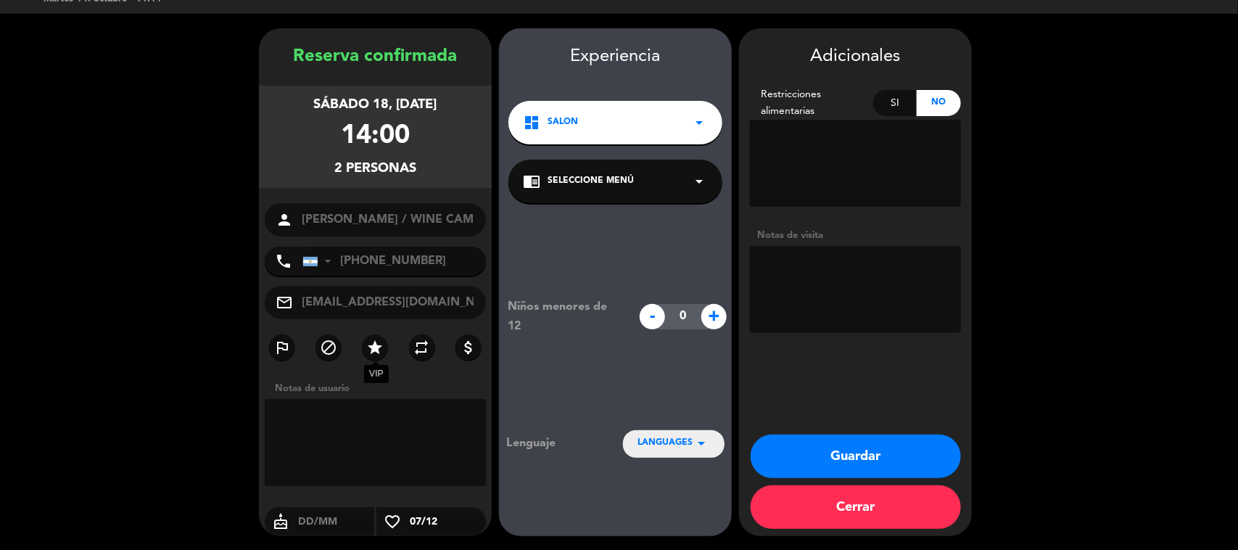
click at [381, 343] on icon "star" at bounding box center [374, 347] width 17 height 17
click at [776, 298] on textarea at bounding box center [855, 289] width 211 height 87
click at [809, 301] on textarea at bounding box center [855, 289] width 211 height 87
type textarea "Menu Abrasado"
click at [816, 447] on button "Guardar" at bounding box center [856, 456] width 210 height 44
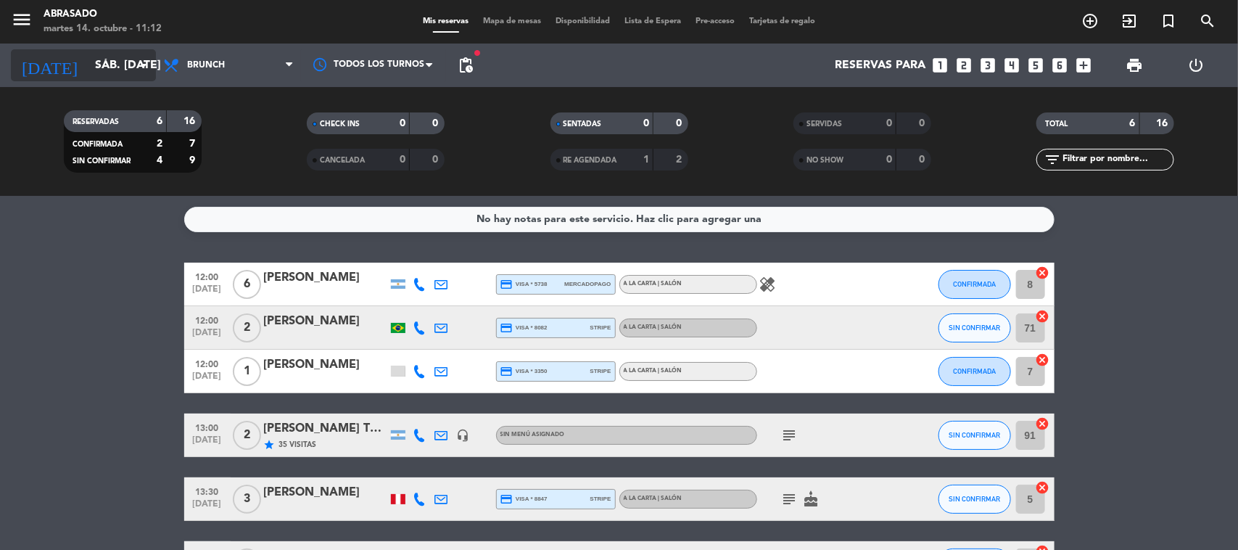
click at [118, 56] on input "sáb. [DATE]" at bounding box center [164, 65] width 153 height 28
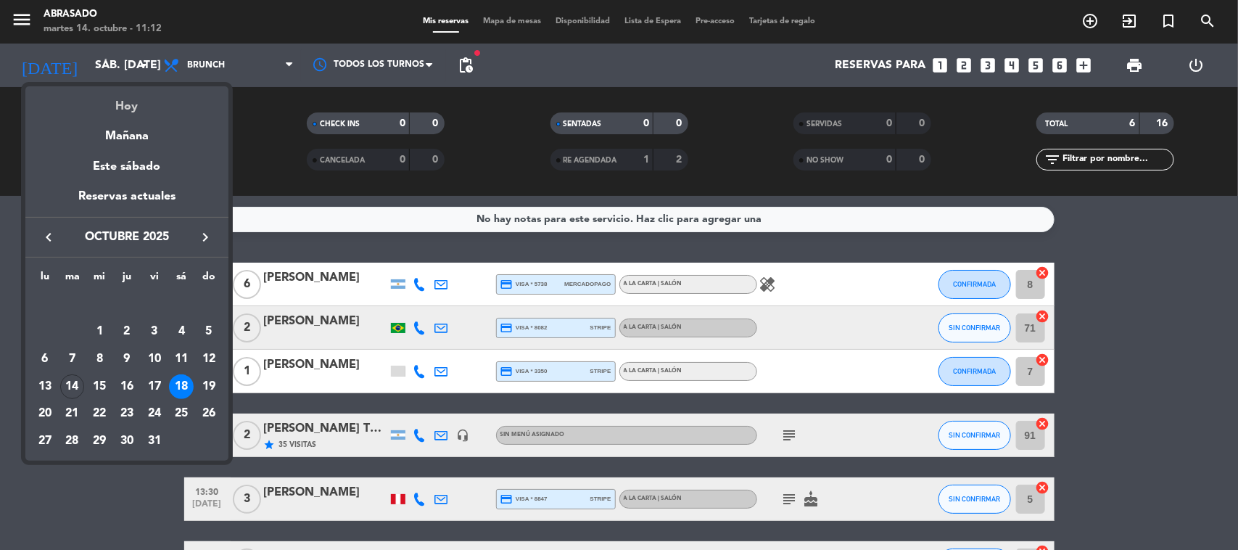
click at [128, 100] on div "Hoy" at bounding box center [126, 101] width 203 height 30
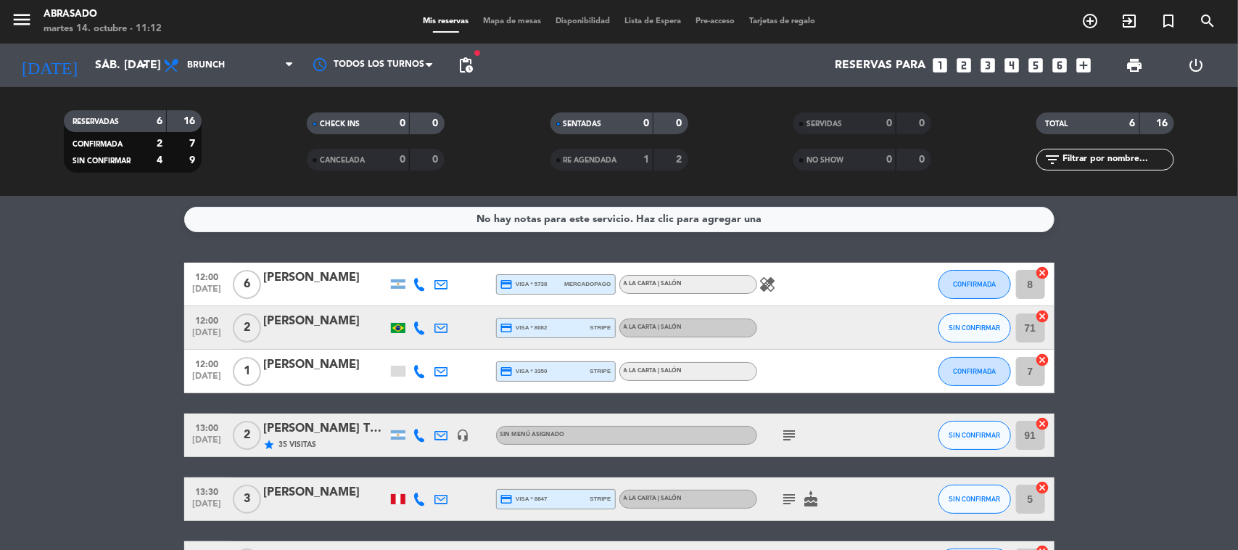
type input "[DATE] oct."
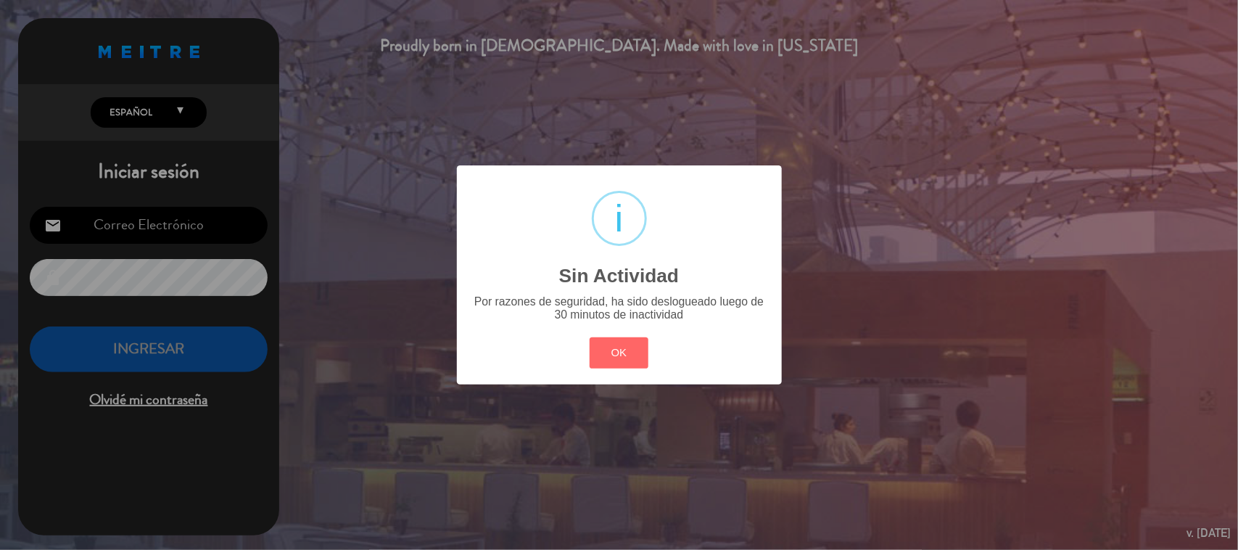
type input "[EMAIL_ADDRESS][DOMAIN_NAME]"
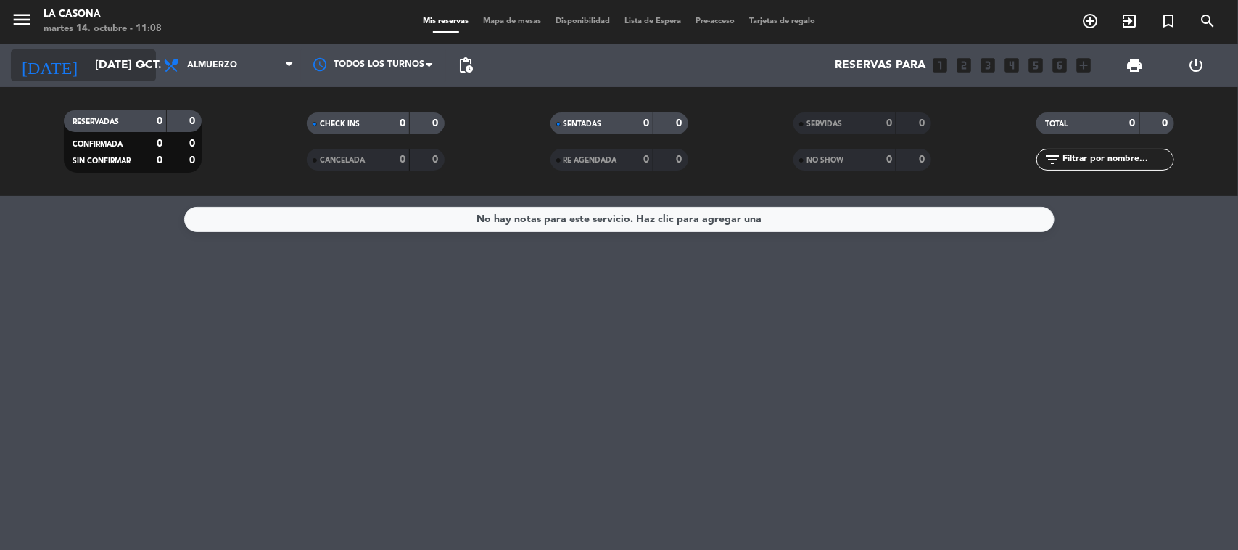
click at [114, 62] on input "[DATE] oct." at bounding box center [164, 65] width 153 height 28
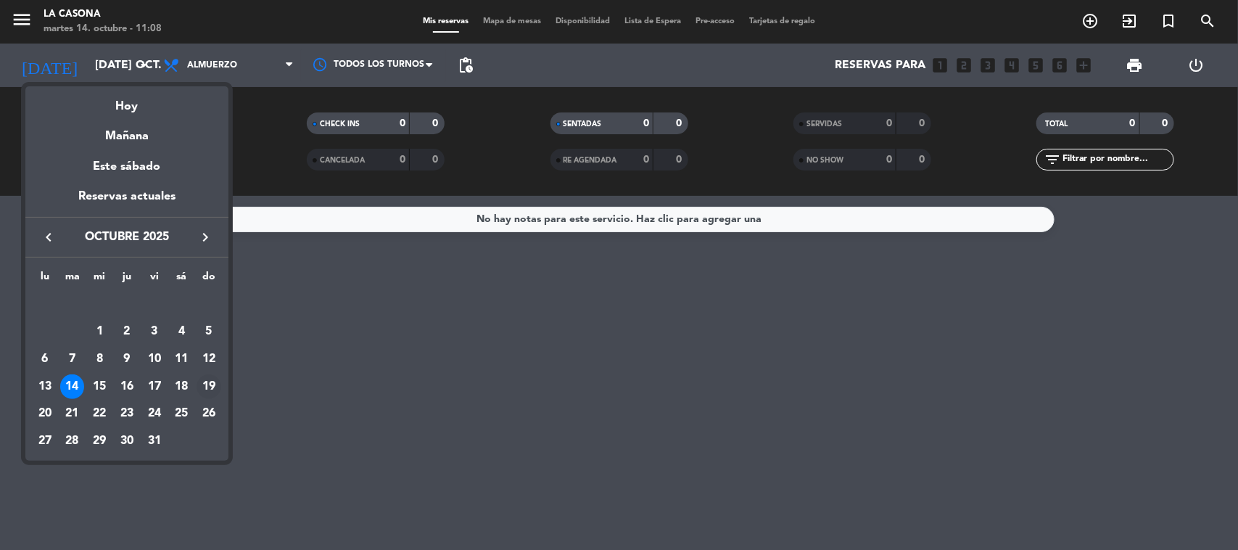
click at [207, 384] on div "19" at bounding box center [209, 386] width 25 height 25
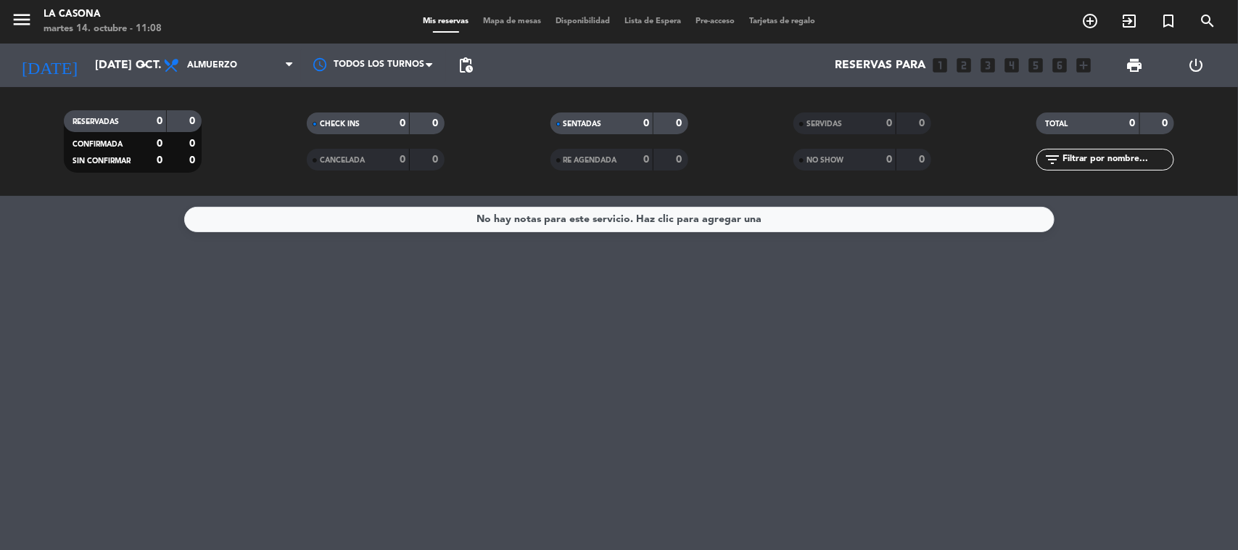
type input "dom. [DATE]"
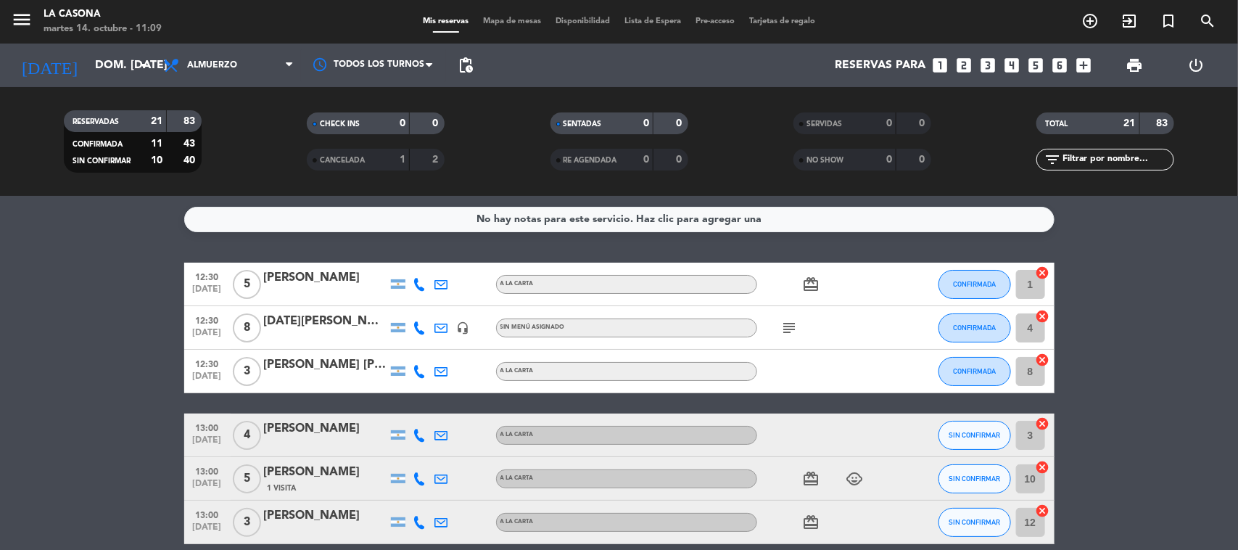
click at [796, 323] on icon "subject" at bounding box center [789, 327] width 17 height 17
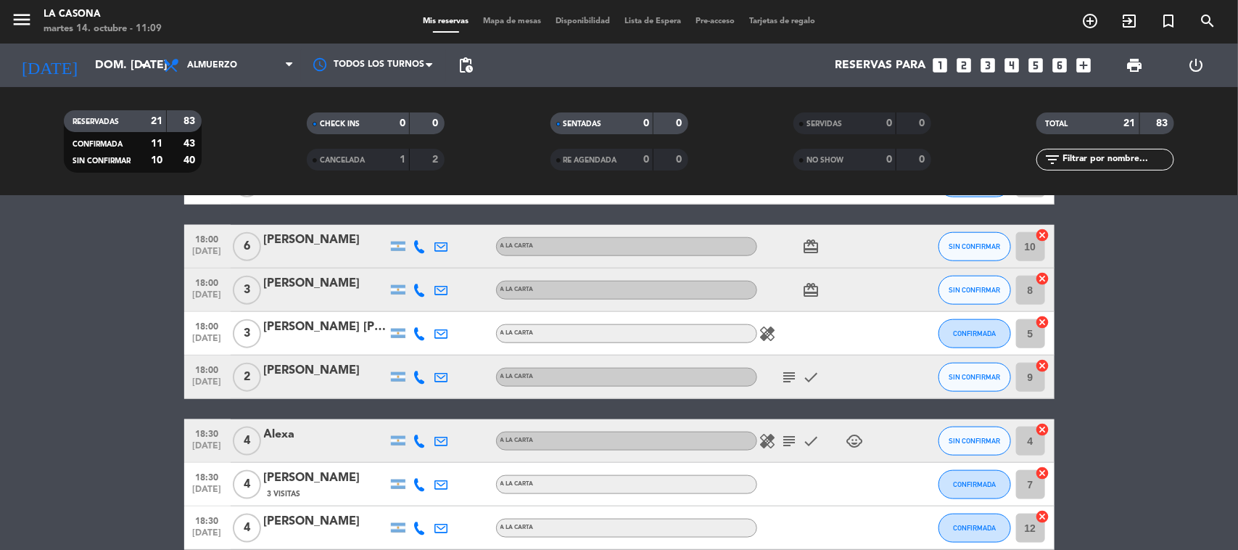
scroll to position [861, 0]
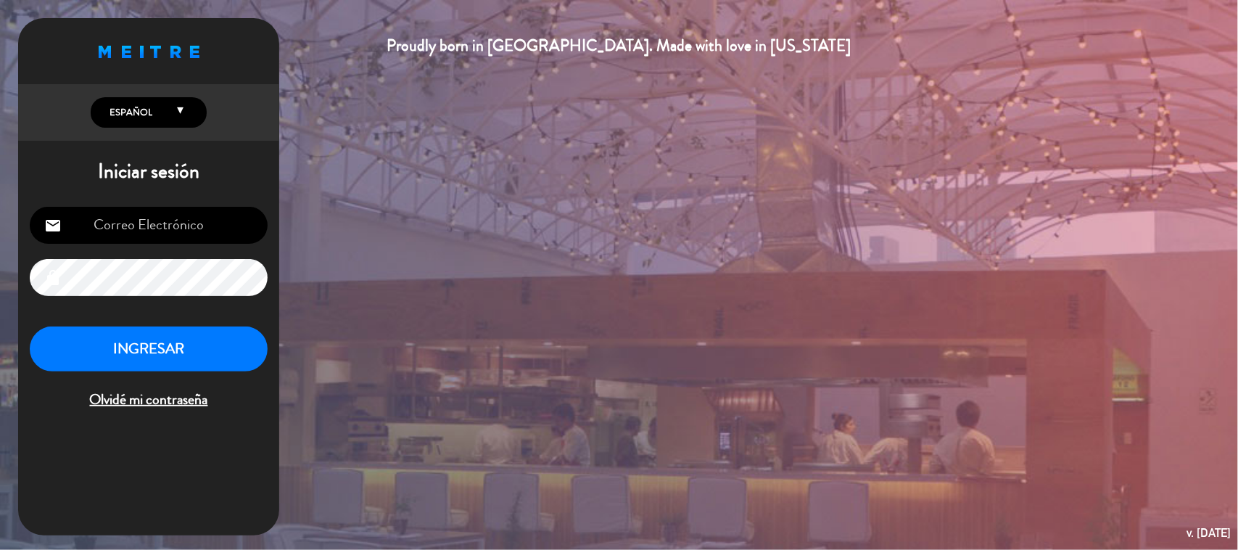
type input "[EMAIL_ADDRESS][DOMAIN_NAME]"
click at [160, 342] on button "INGRESAR" at bounding box center [149, 349] width 238 height 46
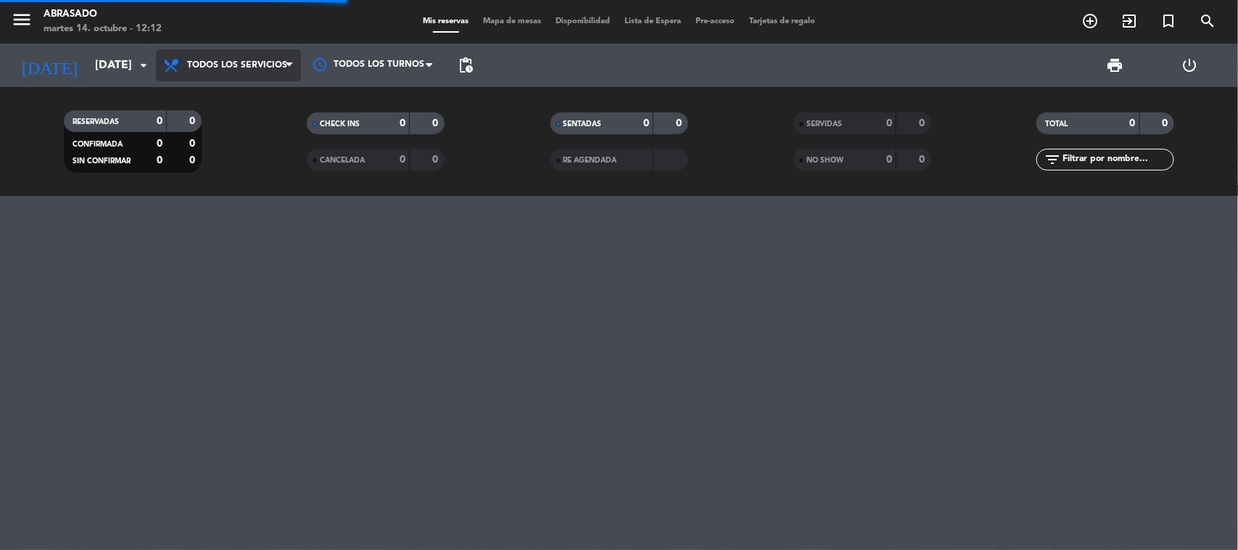
click at [187, 64] on span "Todos los servicios" at bounding box center [237, 65] width 100 height 10
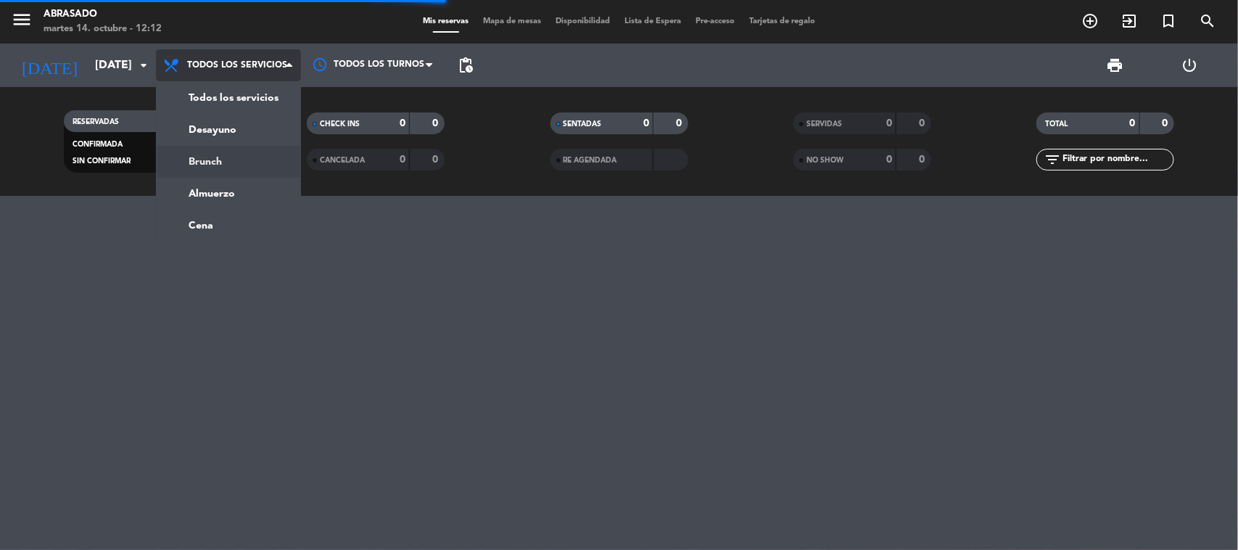
click at [205, 163] on div "menu Abrasado martes 14. octubre - 12:12 Mis reservas Mapa de mesas Disponibili…" at bounding box center [619, 98] width 1238 height 196
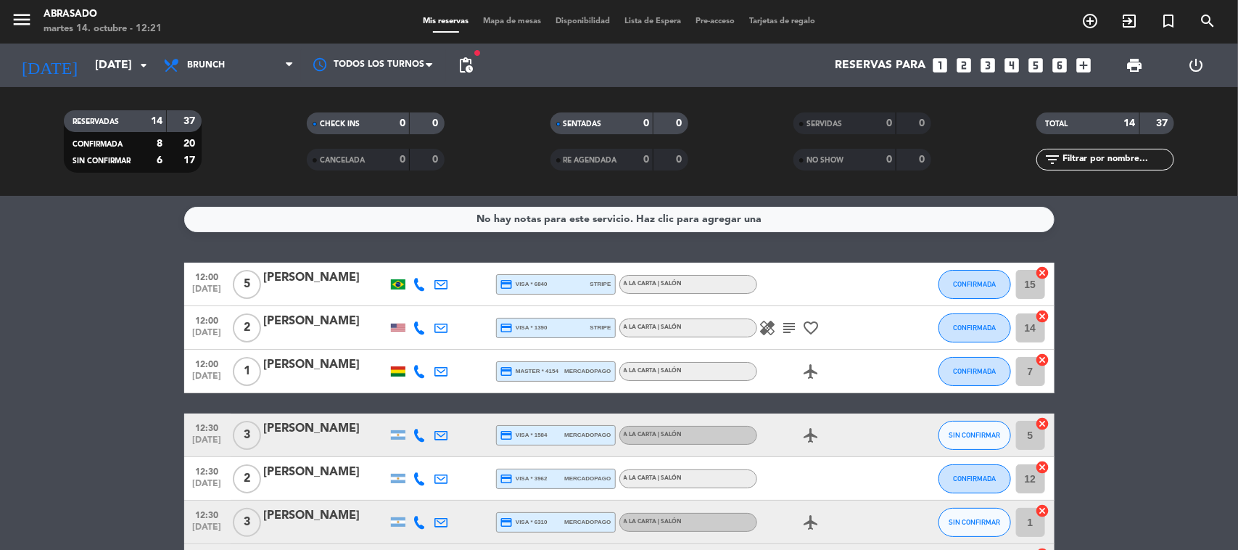
click at [306, 313] on div "[PERSON_NAME]" at bounding box center [325, 321] width 123 height 19
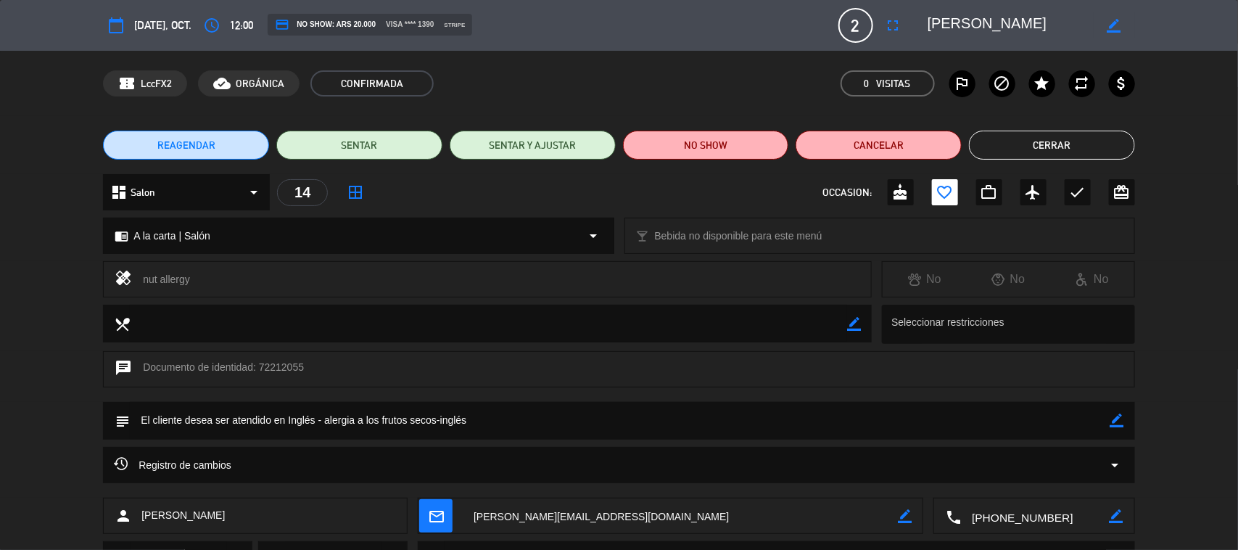
click at [1047, 139] on button "Cerrar" at bounding box center [1052, 145] width 166 height 29
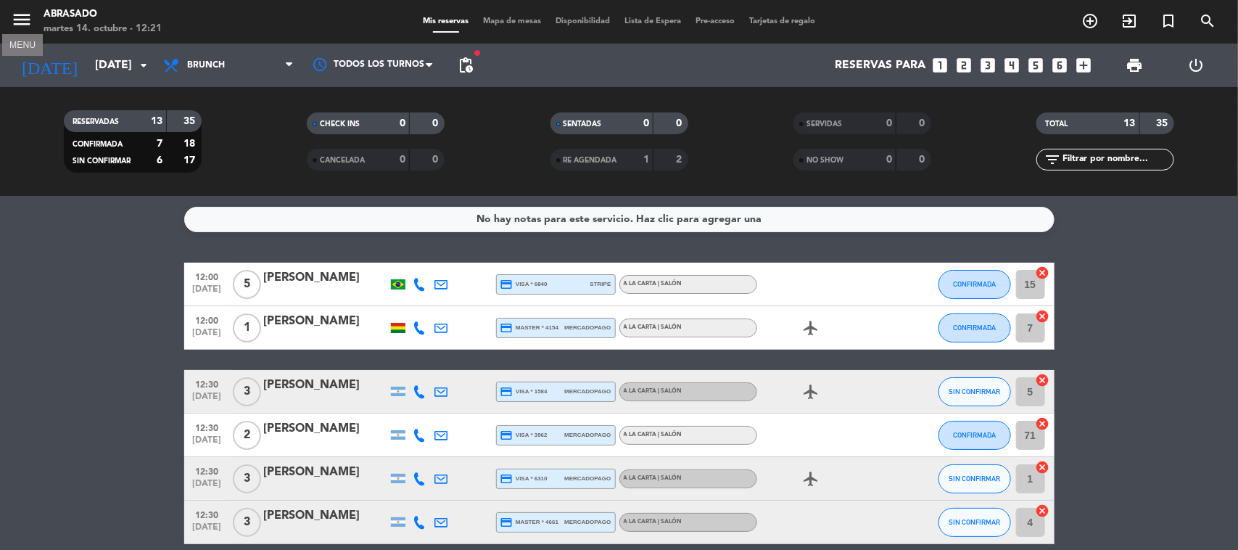
click at [22, 24] on icon "menu" at bounding box center [22, 20] width 22 height 22
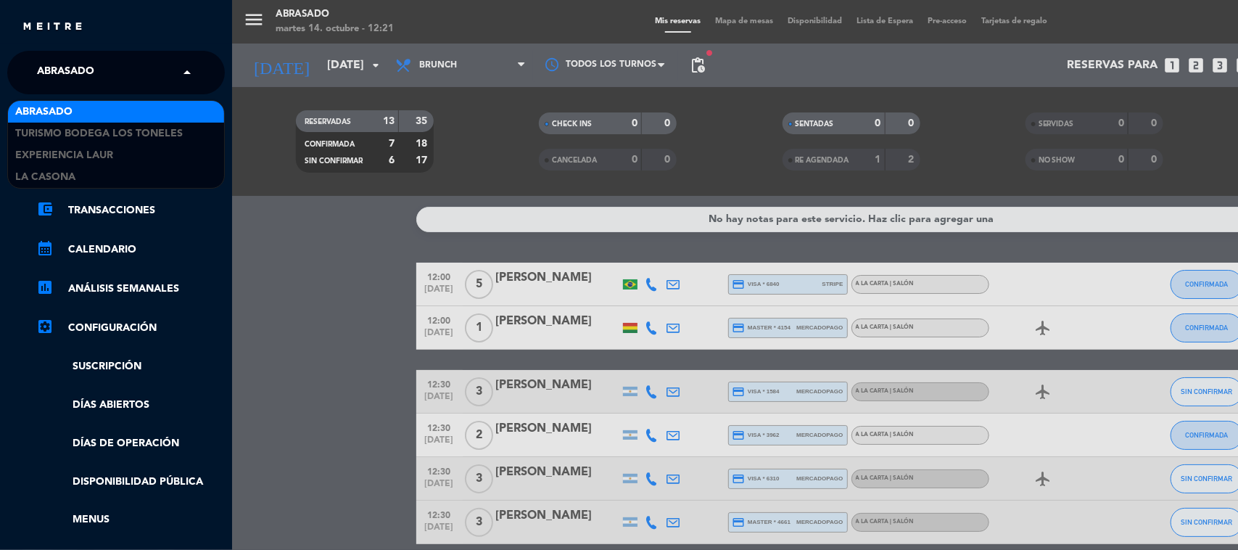
click at [110, 63] on div "× Abrasado" at bounding box center [73, 72] width 85 height 30
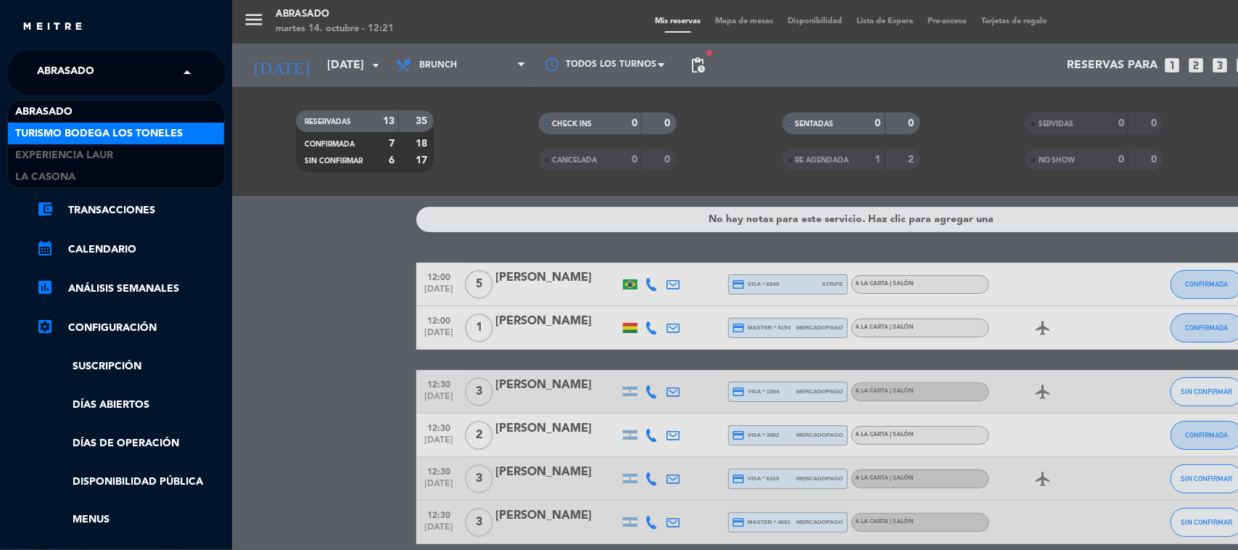
click at [110, 125] on span "Turismo Bodega Los Toneles" at bounding box center [99, 133] width 168 height 17
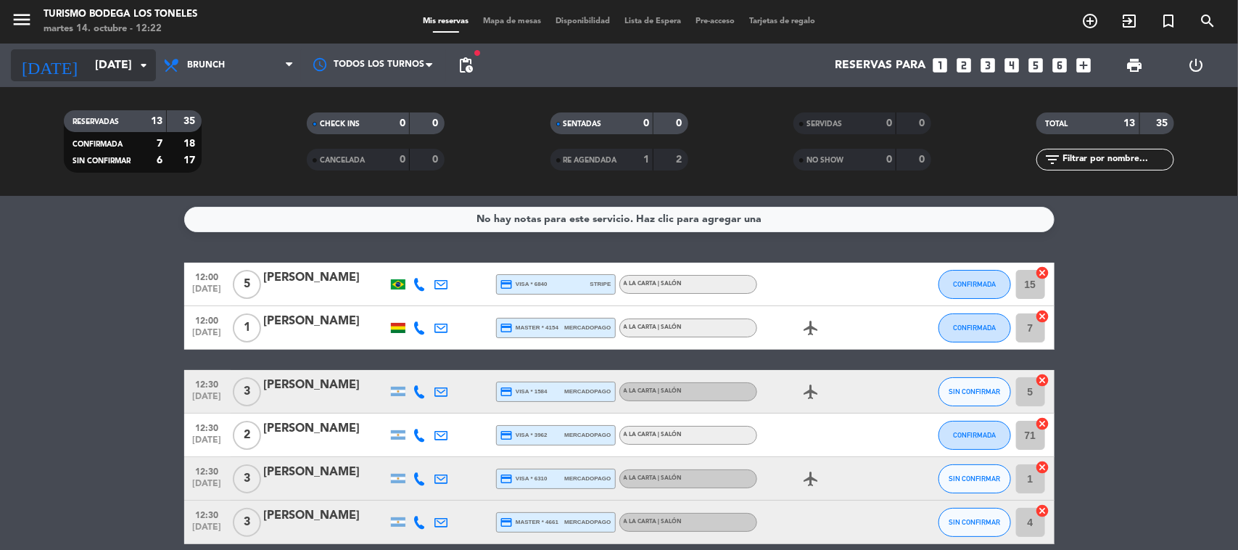
click at [109, 54] on input "[DATE] oct." at bounding box center [164, 65] width 153 height 28
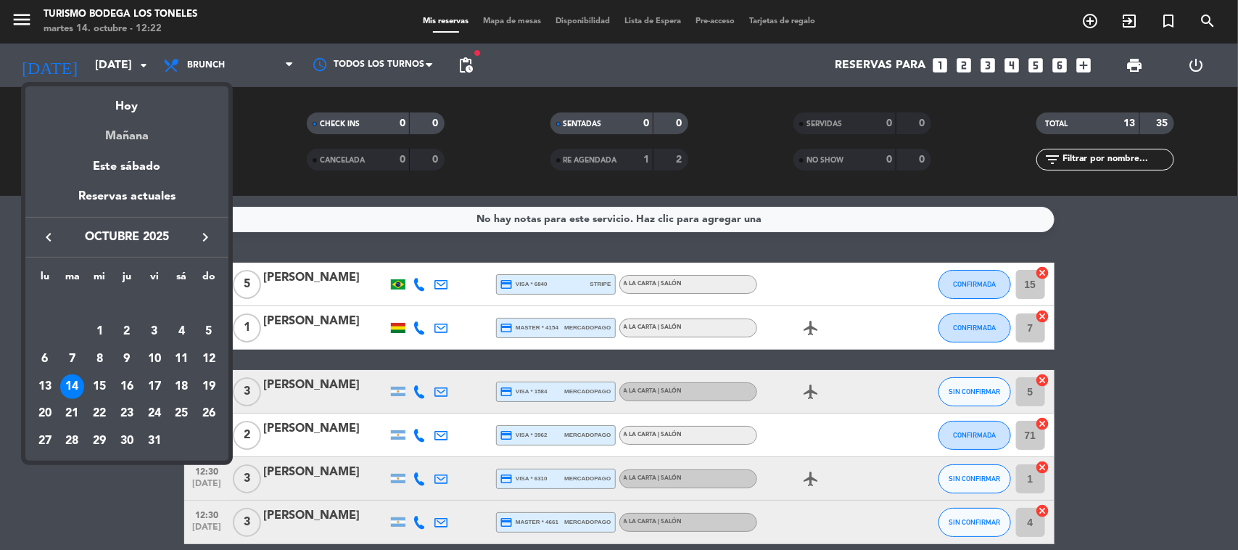
click at [133, 140] on div "Mañana" at bounding box center [126, 131] width 203 height 30
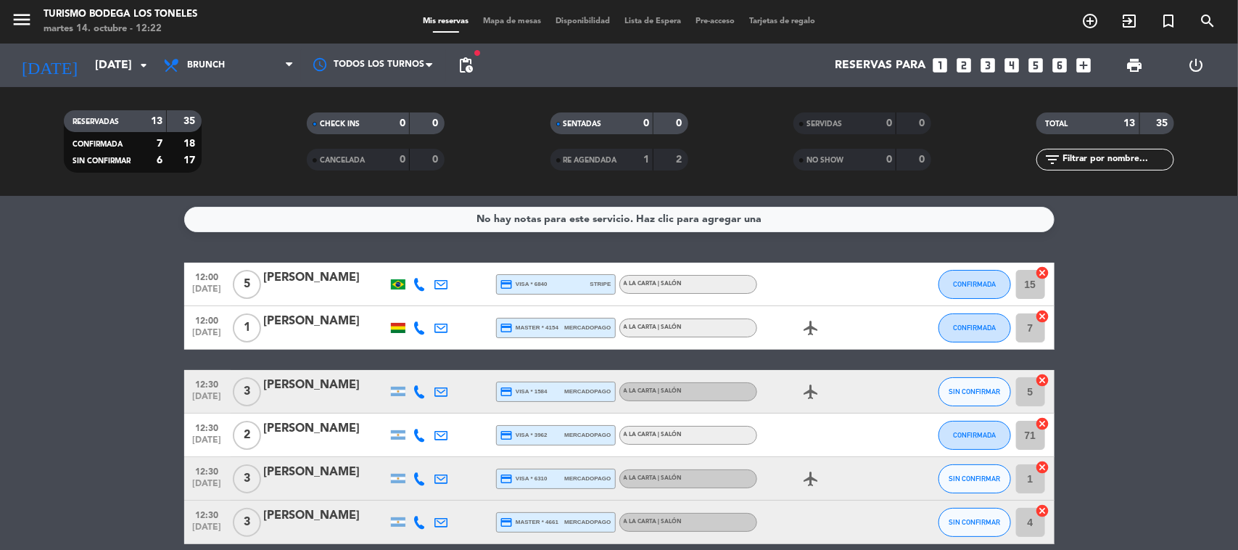
type input "mié. 15 oct."
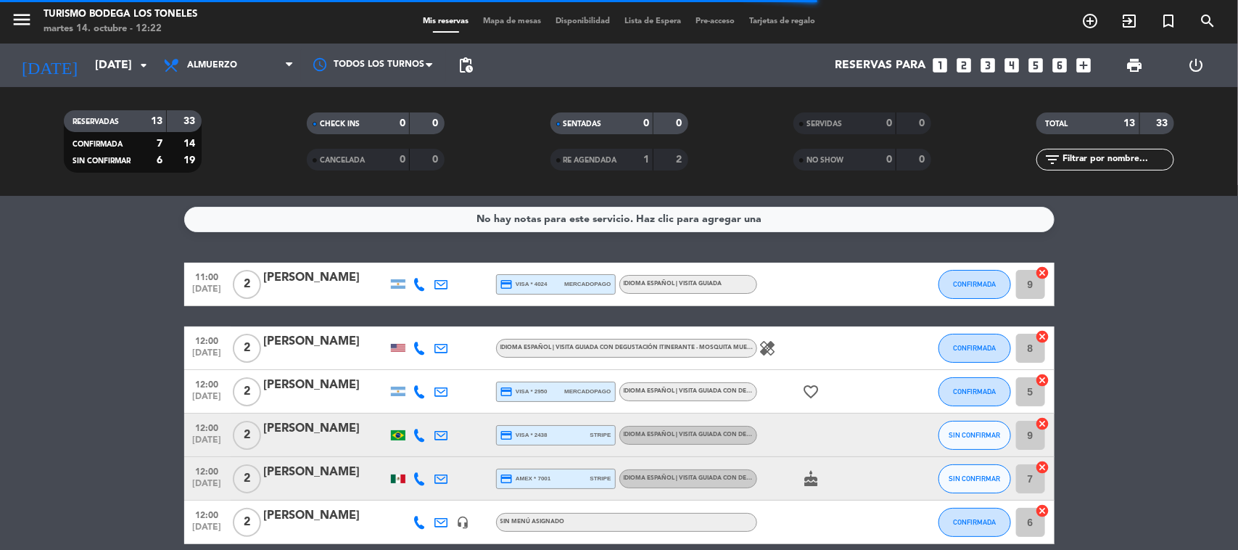
scroll to position [91, 0]
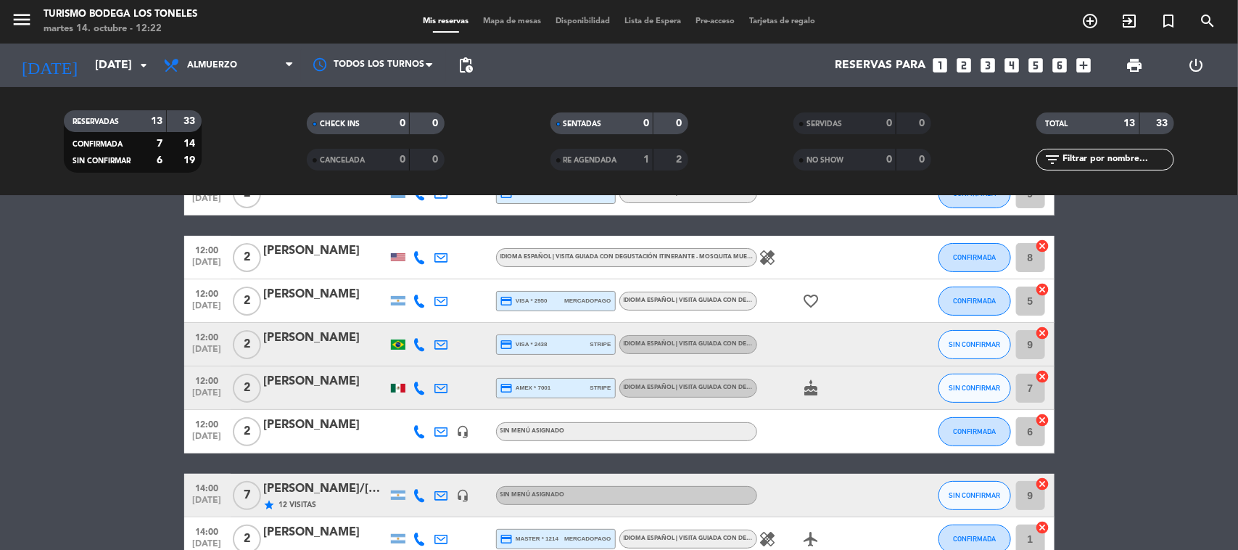
click at [323, 255] on div "[PERSON_NAME]" at bounding box center [325, 251] width 123 height 19
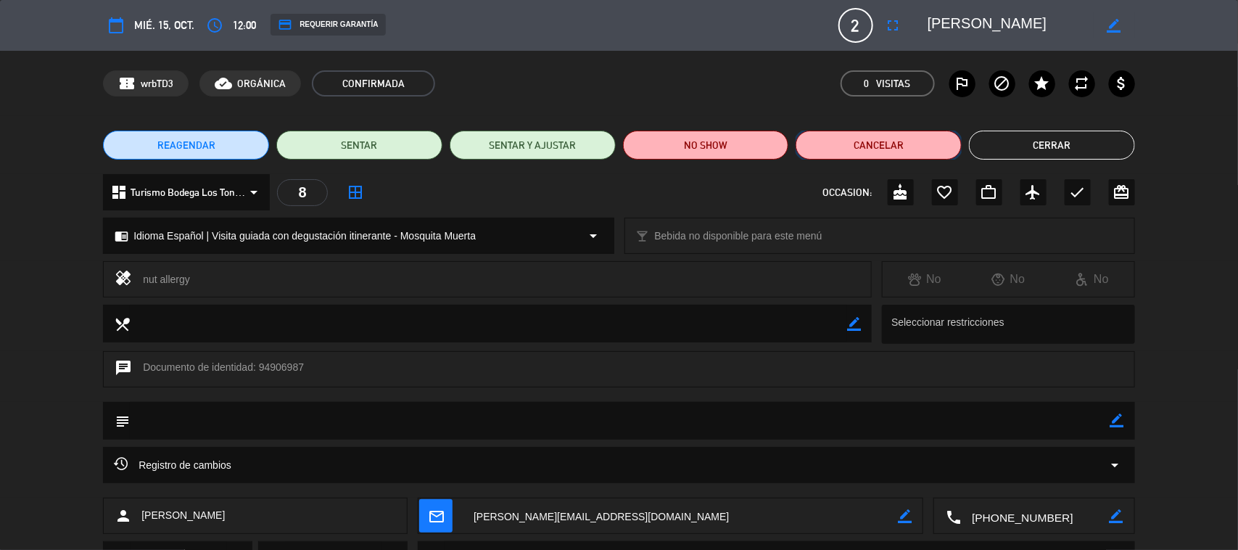
click at [850, 141] on button "Cancelar" at bounding box center [879, 145] width 166 height 29
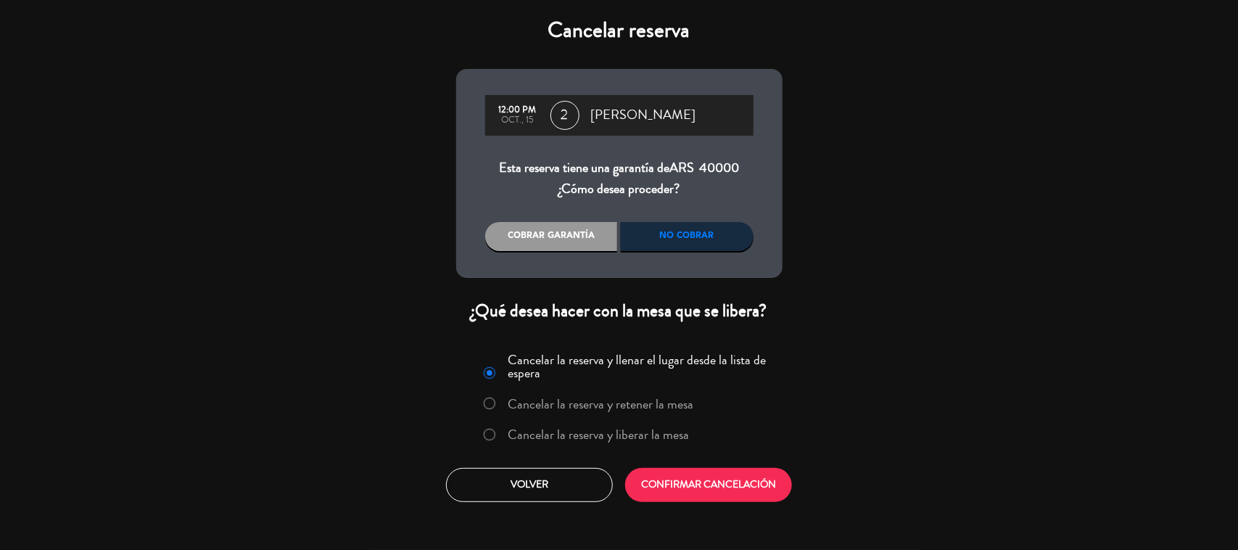
click at [577, 244] on div "Cobrar garantía" at bounding box center [551, 236] width 133 height 29
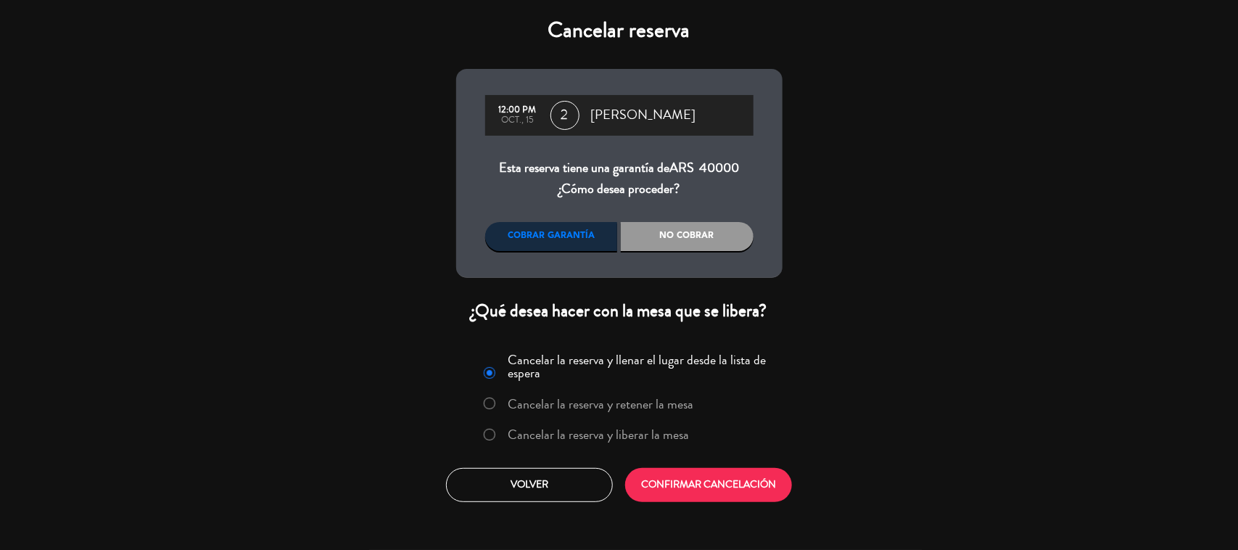
click at [691, 242] on div "No cobrar" at bounding box center [687, 236] width 133 height 29
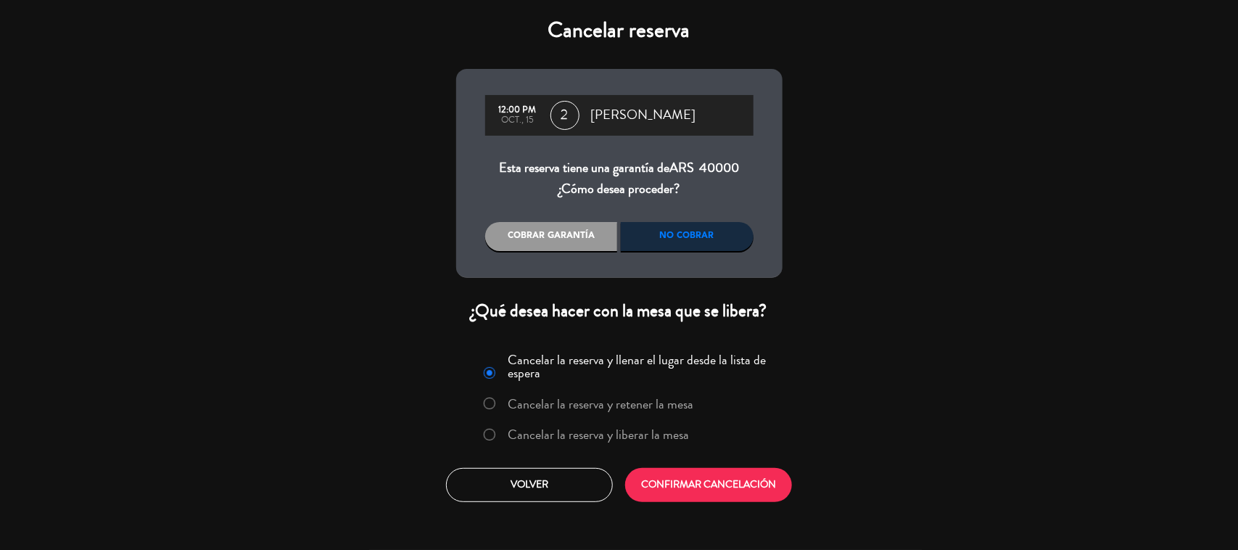
click at [655, 437] on label "Cancelar la reserva y liberar la mesa" at bounding box center [598, 434] width 181 height 13
click at [687, 475] on button "CONFIRMAR CANCELACIÓN" at bounding box center [708, 485] width 167 height 34
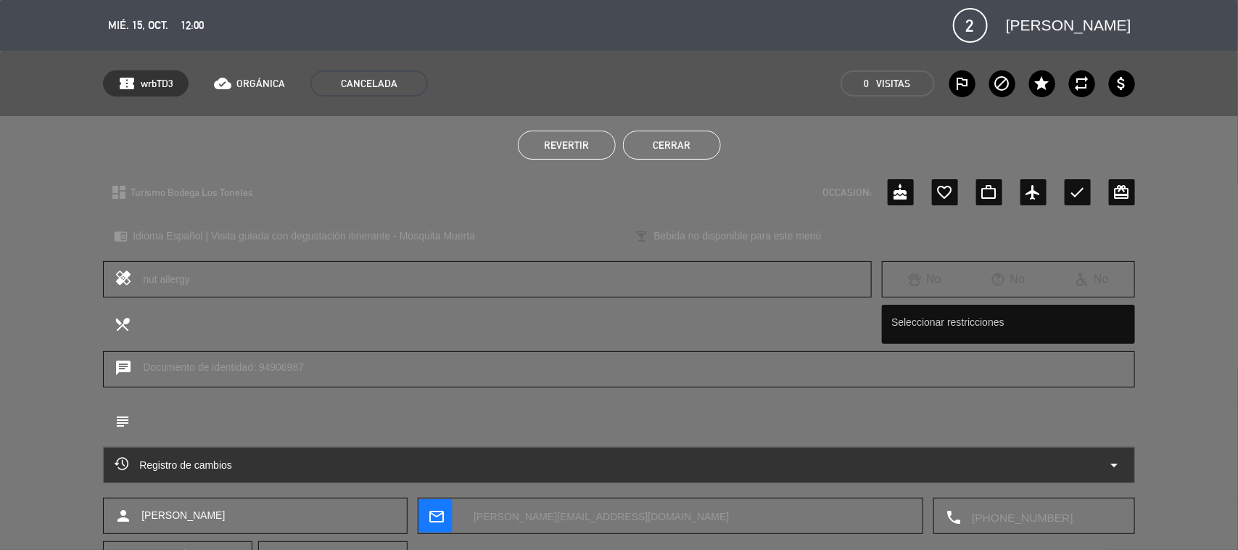
click at [660, 142] on button "Cerrar" at bounding box center [672, 145] width 98 height 29
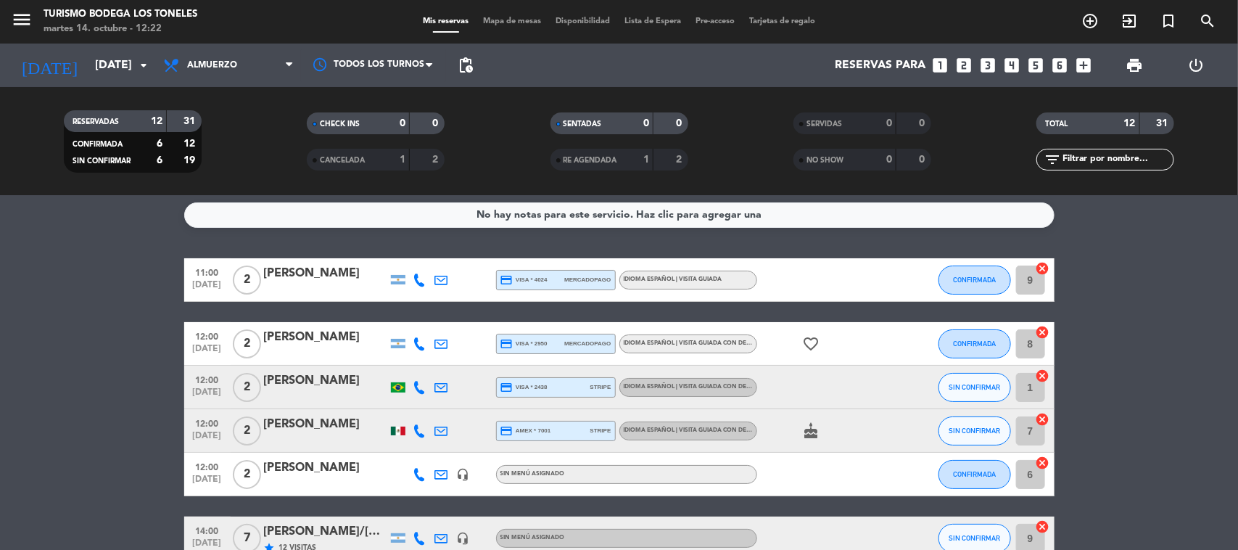
scroll to position [0, 0]
